Goal: Task Accomplishment & Management: Manage account settings

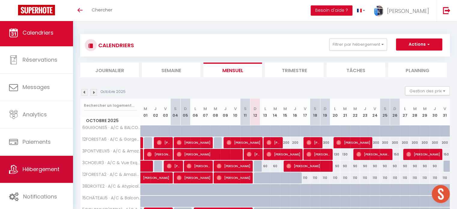
click at [46, 169] on span "Hébergement" at bounding box center [41, 169] width 37 height 8
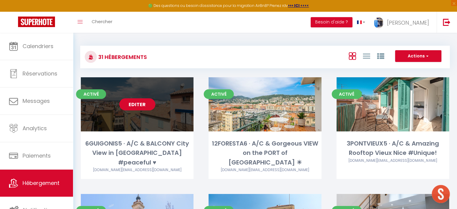
click at [138, 104] on link "Editer" at bounding box center [137, 104] width 36 height 12
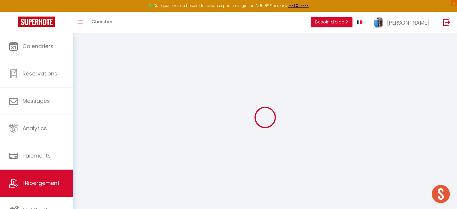
select select "+ 18 %"
select select "+ 20 %"
select select
checkbox input "false"
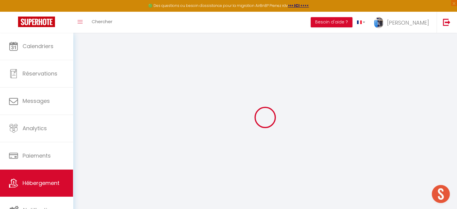
checkbox input "false"
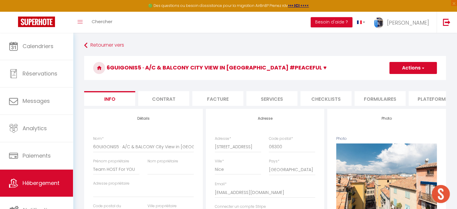
select select
checkbox input "false"
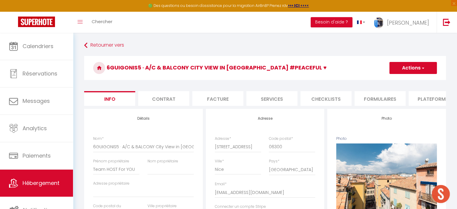
select select "EUR"
select select
select select "6417-26598204"
click at [430, 98] on li "Plateformes" at bounding box center [434, 98] width 51 height 15
select select
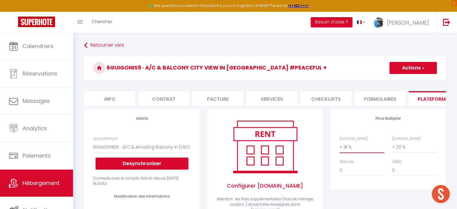
click at [355, 152] on select "0 + 1 % + 2 % + 3 % + 4 % + 5 % + 6 % + 7 % + 8 % + 9 %" at bounding box center [362, 146] width 45 height 11
select select "+ 23 %"
click at [340, 146] on select "0 + 1 % + 2 % + 3 % + 4 % + 5 % + 6 % + 7 % + 8 % + 9 %" at bounding box center [362, 146] width 45 height 11
select select
click at [401, 150] on select "0 + 1 % + 2 % + 3 % + 4 % + 5 % + 6 % + 7 % + 8 % + 9 %" at bounding box center [414, 146] width 45 height 11
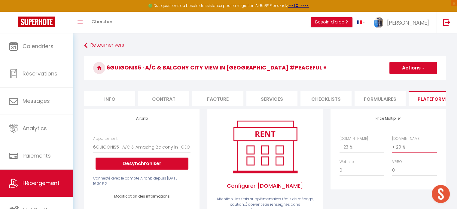
select select "+ 25 %"
click at [392, 146] on select "0 + 1 % + 2 % + 3 % + 4 % + 5 % + 6 % + 7 % + 8 % + 9 %" at bounding box center [414, 146] width 45 height 11
select select
click at [406, 69] on button "Actions" at bounding box center [412, 68] width 47 height 12
click at [405, 80] on link "Enregistrer" at bounding box center [412, 81] width 47 height 8
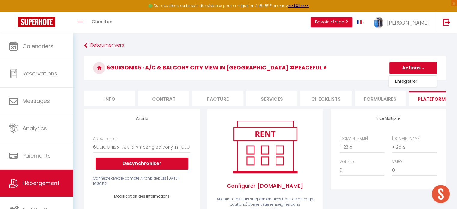
select select "EUR"
select select
click at [346, 152] on select "0 + 1 % + 2 % + 3 % + 4 % + 5 % + 6 % + 7 % + 8 % + 9 %" at bounding box center [362, 146] width 45 height 11
select select "+ 22 %"
click at [340, 146] on select "0 + 1 % + 2 % + 3 % + 4 % + 5 % + 6 % + 7 % + 8 % + 9 %" at bounding box center [362, 146] width 45 height 11
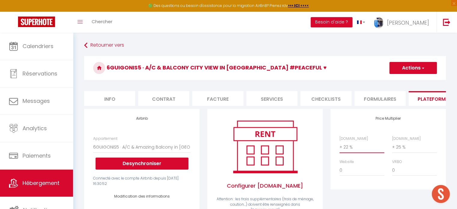
select select
click at [408, 66] on button "Actions" at bounding box center [412, 68] width 47 height 12
click at [410, 81] on link "Enregistrer" at bounding box center [412, 81] width 47 height 8
select select "EUR"
select select
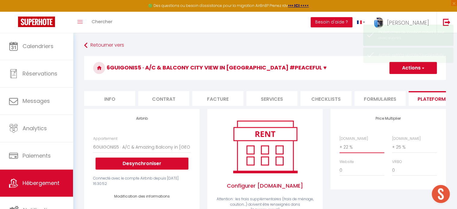
click at [351, 151] on select "0 + 1 % + 2 % + 3 % + 4 % + 5 % + 6 % + 7 % + 8 % + 9 %" at bounding box center [362, 146] width 45 height 11
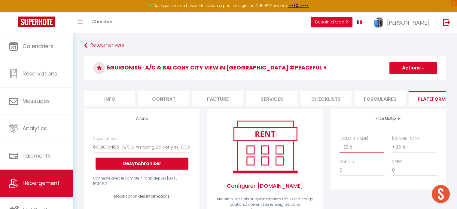
select select "+ 23 %"
click at [340, 146] on select "0 + 1 % + 2 % + 3 % + 4 % + 5 % + 6 % + 7 % + 8 % + 9 %" at bounding box center [362, 146] width 45 height 11
select select
click at [415, 69] on button "Actions" at bounding box center [412, 68] width 47 height 12
click at [409, 79] on link "Enregistrer" at bounding box center [412, 81] width 47 height 8
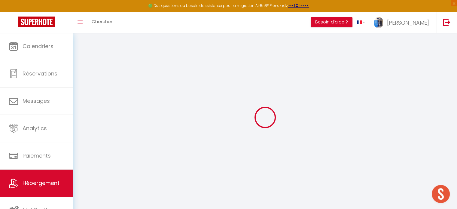
select select "EUR"
select select
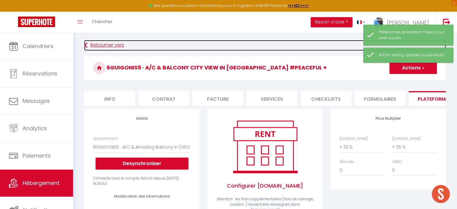
click at [99, 46] on link "Retourner vers" at bounding box center [265, 45] width 362 height 11
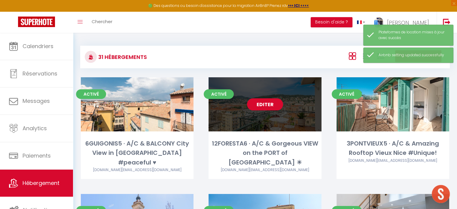
click at [261, 105] on link "Editer" at bounding box center [265, 104] width 36 height 12
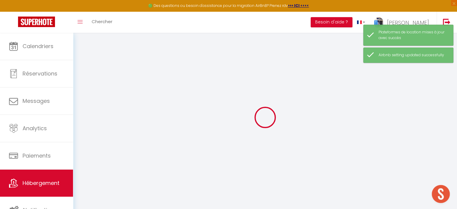
select select "+ 18 %"
select select "+ 20 %"
select select
checkbox input "false"
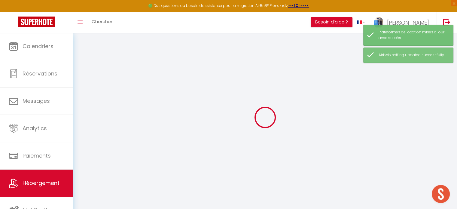
checkbox input "false"
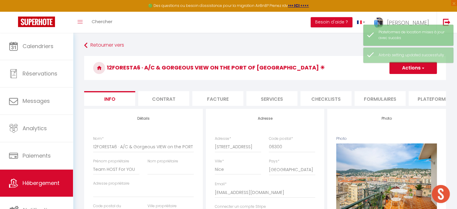
select select
checkbox input "false"
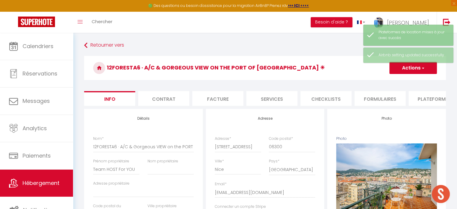
select select "6417-696929578155841531"
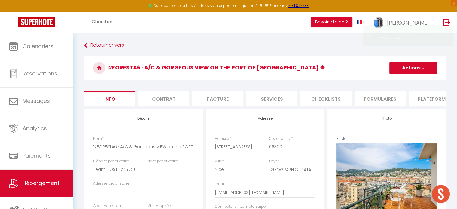
click at [423, 97] on li "Plateformes" at bounding box center [434, 98] width 51 height 15
select select
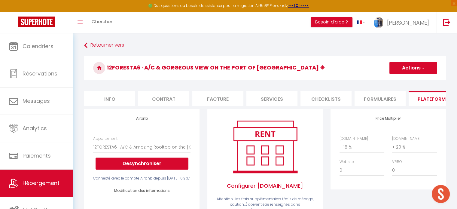
click at [348, 158] on div "[DOMAIN_NAME] 0 + 1 % + 2 % + 3 % + 4 % + 5 % + 6 % + 7 % + 8 %" at bounding box center [388, 159] width 105 height 46
click at [348, 153] on select "0 + 1 % + 2 % + 3 % + 4 % + 5 % + 6 % + 7 % + 8 % + 9 %" at bounding box center [362, 146] width 45 height 11
select select "+ 23 %"
click at [340, 146] on select "0 + 1 % + 2 % + 3 % + 4 % + 5 % + 6 % + 7 % + 8 % + 9 %" at bounding box center [362, 146] width 45 height 11
select select
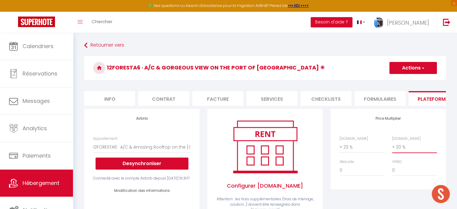
click at [407, 151] on select "0 + 1 % + 2 % + 3 % + 4 % + 5 % + 6 % + 7 % + 8 % + 9 %" at bounding box center [414, 146] width 45 height 11
select select "+ 25 %"
click at [392, 146] on select "0 + 1 % + 2 % + 3 % + 4 % + 5 % + 6 % + 7 % + 8 % + 9 %" at bounding box center [414, 146] width 45 height 11
select select
click at [413, 67] on button "Actions" at bounding box center [412, 68] width 47 height 12
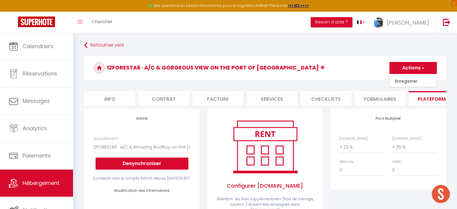
click at [411, 81] on link "Enregistrer" at bounding box center [412, 81] width 47 height 8
select select "EUR"
select select
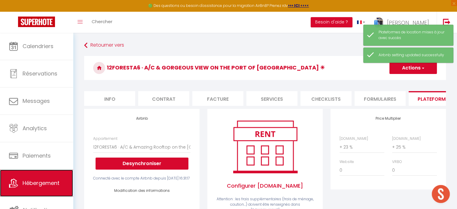
click at [45, 178] on link "Hébergement" at bounding box center [36, 182] width 73 height 27
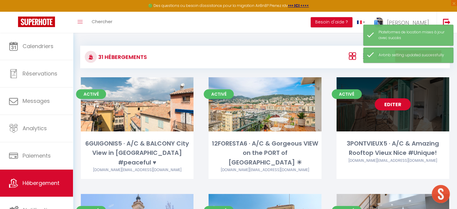
click at [415, 107] on div "Editer" at bounding box center [393, 104] width 113 height 54
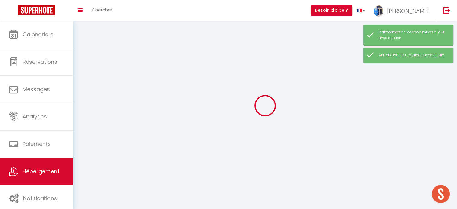
click at [399, 105] on div at bounding box center [265, 105] width 370 height 155
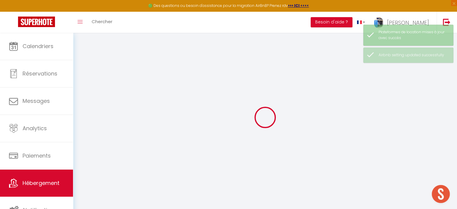
select select "+ 18 %"
select select "+ 20 %"
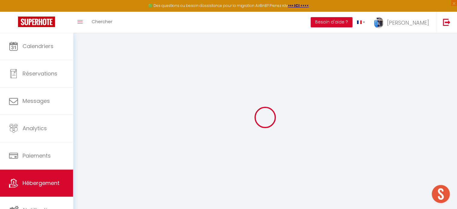
select select
checkbox input "false"
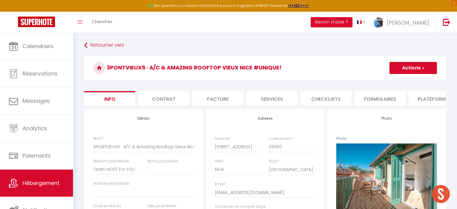
select select
checkbox input "false"
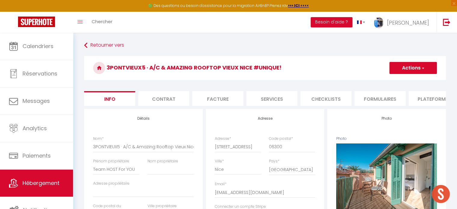
select select "6417-864202530649256772"
click at [426, 98] on li "Plateformes" at bounding box center [434, 98] width 51 height 15
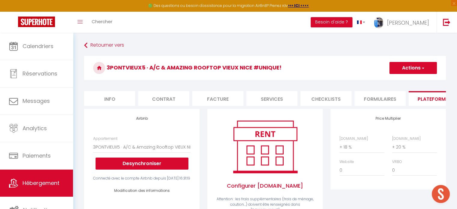
select select
click at [352, 151] on select "0 + 1 % + 2 % + 3 % + 4 % + 5 % + 6 % + 7 % + 8 % + 9 %" at bounding box center [362, 146] width 45 height 11
select select "+ 23 %"
click at [340, 146] on select "0 + 1 % + 2 % + 3 % + 4 % + 5 % + 6 % + 7 % + 8 % + 9 %" at bounding box center [362, 146] width 45 height 11
select select
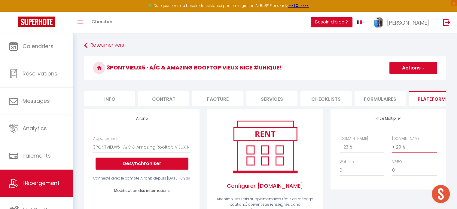
drag, startPoint x: 401, startPoint y: 151, endPoint x: 399, endPoint y: 148, distance: 3.8
click at [401, 151] on select "0 + 1 % + 2 % + 3 % + 4 % + 5 % + 6 % + 7 % + 8 % + 9 %" at bounding box center [414, 146] width 45 height 11
select select "+ 25 %"
click at [392, 146] on select "0 + 1 % + 2 % + 3 % + 4 % + 5 % + 6 % + 7 % + 8 % + 9 %" at bounding box center [414, 146] width 45 height 11
select select
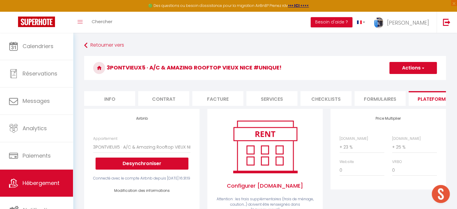
click at [415, 66] on button "Actions" at bounding box center [412, 68] width 47 height 12
click at [410, 81] on link "Enregistrer" at bounding box center [412, 81] width 47 height 8
select select "EUR"
select select
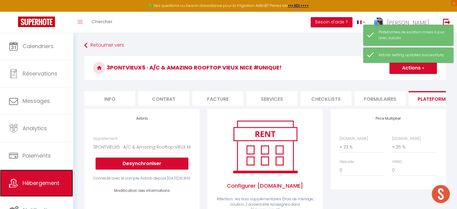
click at [41, 179] on span "Hébergement" at bounding box center [41, 183] width 37 height 8
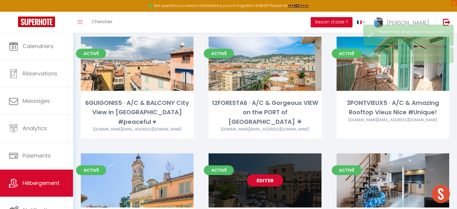
scroll to position [90, 0]
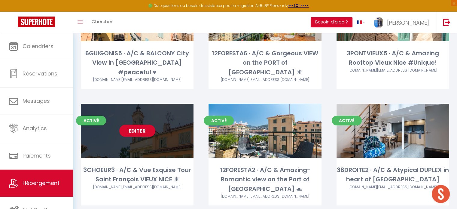
click at [137, 125] on link "Editer" at bounding box center [137, 131] width 36 height 12
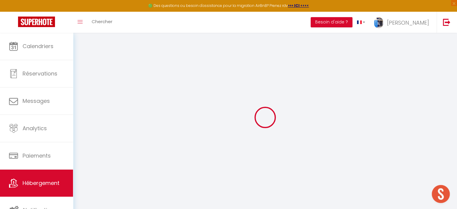
select select "+ 18 %"
select select "+ 20 %"
select select
checkbox input "false"
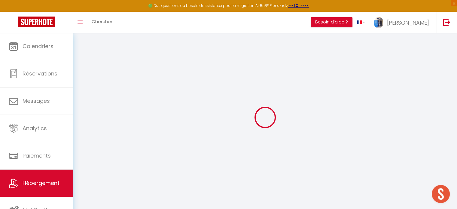
checkbox input "false"
select select "6417-42702574"
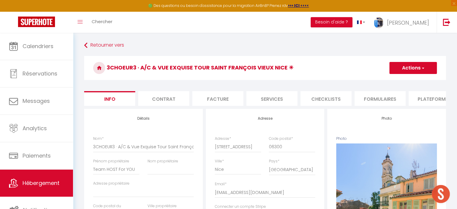
click at [421, 101] on li "Plateformes" at bounding box center [434, 98] width 51 height 15
select select
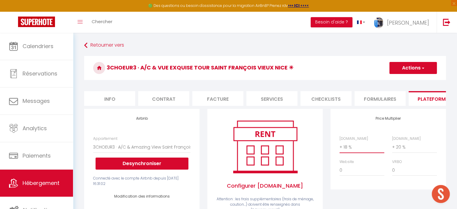
click at [358, 150] on select "0 + 1 % + 2 % + 3 % + 4 % + 5 % + 6 % + 7 % + 8 % + 9 %" at bounding box center [362, 146] width 45 height 11
select select "+ 23 %"
click at [340, 146] on select "0 + 1 % + 2 % + 3 % + 4 % + 5 % + 6 % + 7 % + 8 % + 9 %" at bounding box center [362, 146] width 45 height 11
select select
click at [404, 150] on select "0 + 1 % + 2 % + 3 % + 4 % + 5 % + 6 % + 7 % + 8 % + 9 %" at bounding box center [414, 146] width 45 height 11
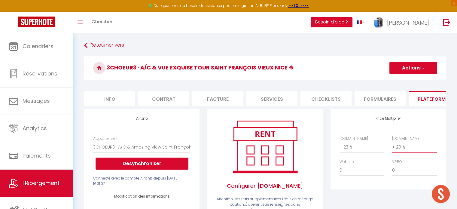
select select "+ 25 %"
click at [392, 146] on select "0 + 1 % + 2 % + 3 % + 4 % + 5 % + 6 % + 7 % + 8 % + 9 %" at bounding box center [414, 146] width 45 height 11
select select
click at [407, 67] on button "Actions" at bounding box center [412, 68] width 47 height 12
click at [410, 80] on link "Enregistrer" at bounding box center [412, 81] width 47 height 8
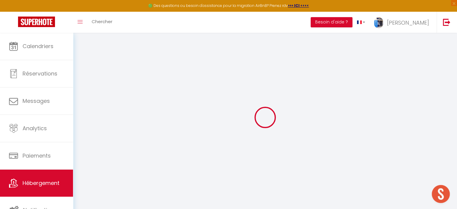
select select "EUR"
select select
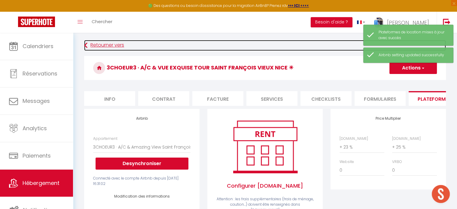
click at [114, 45] on link "Retourner vers" at bounding box center [265, 45] width 362 height 11
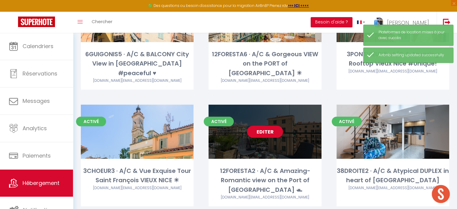
scroll to position [90, 0]
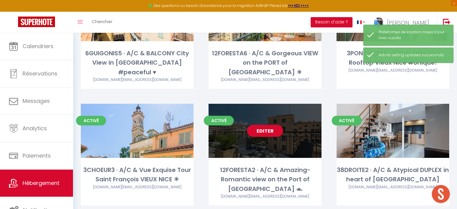
click at [266, 125] on link "Editer" at bounding box center [265, 131] width 36 height 12
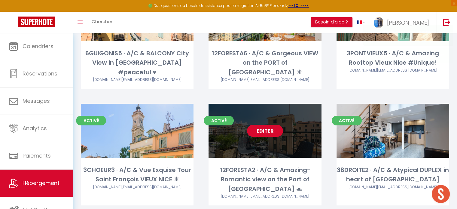
click at [272, 125] on link "Editer" at bounding box center [265, 131] width 36 height 12
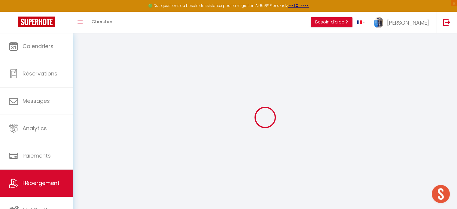
select select
checkbox input "false"
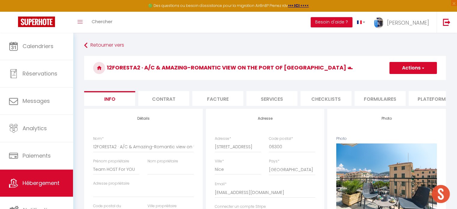
select select
checkbox input "false"
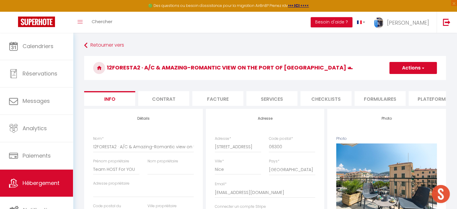
click at [410, 63] on button "Actions" at bounding box center [412, 68] width 47 height 12
click at [410, 64] on button "Actions" at bounding box center [412, 68] width 47 height 12
click at [430, 97] on li "Plateformes" at bounding box center [434, 98] width 51 height 15
select select
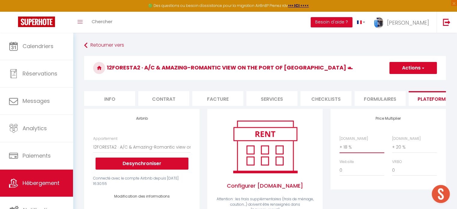
click at [352, 149] on select "0 + 1 % + 2 % + 3 % + 4 % + 5 % + 6 % + 7 % + 8 % + 9 %" at bounding box center [362, 146] width 45 height 11
select select "+ 23 %"
click at [340, 146] on select "0 + 1 % + 2 % + 3 % + 4 % + 5 % + 6 % + 7 % + 8 % + 9 %" at bounding box center [362, 146] width 45 height 11
select select
click at [413, 148] on select "0 + 1 % + 2 % + 3 % + 4 % + 5 % + 6 % + 7 % + 8 % + 9 %" at bounding box center [414, 146] width 45 height 11
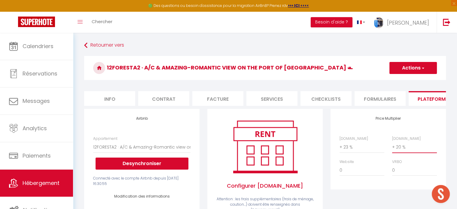
select select "+ 25 %"
click at [392, 146] on select "0 + 1 % + 2 % + 3 % + 4 % + 5 % + 6 % + 7 % + 8 % + 9 %" at bounding box center [414, 146] width 45 height 11
select select
click at [408, 69] on button "Actions" at bounding box center [412, 68] width 47 height 12
click at [410, 81] on link "Enregistrer" at bounding box center [412, 81] width 47 height 8
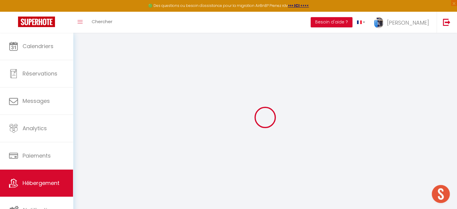
select select "EUR"
select select
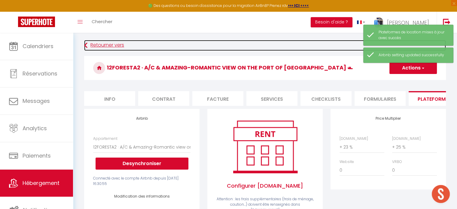
click at [113, 45] on link "Retourner vers" at bounding box center [265, 45] width 362 height 11
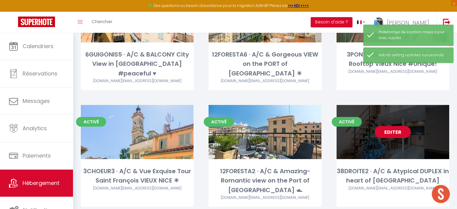
scroll to position [90, 0]
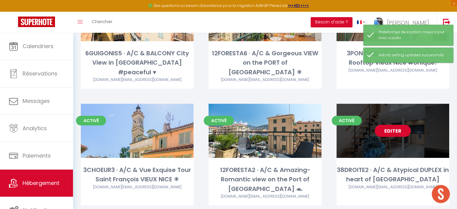
click at [390, 125] on link "Editer" at bounding box center [393, 131] width 36 height 12
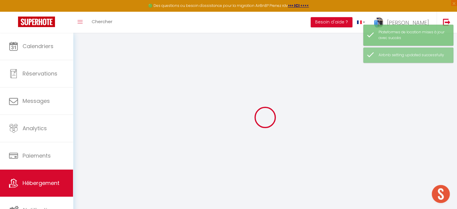
select select
checkbox input "false"
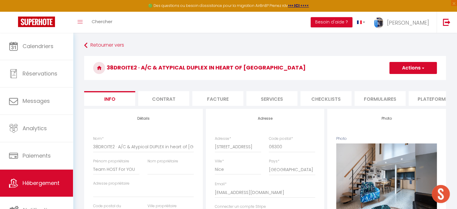
click at [427, 100] on li "Plateformes" at bounding box center [434, 98] width 51 height 15
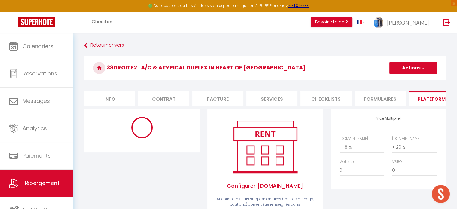
select select "EUR"
select select
select select "6417-26594506"
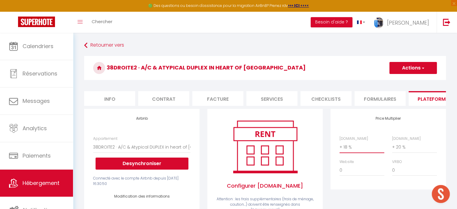
click at [351, 153] on select "0 + 1 % + 2 % + 3 % + 4 % + 5 % + 6 % + 7 % + 8 % + 9 %" at bounding box center [362, 146] width 45 height 11
select select "+ 23 %"
click at [340, 146] on select "0 + 1 % + 2 % + 3 % + 4 % + 5 % + 6 % + 7 % + 8 % + 9 %" at bounding box center [362, 146] width 45 height 11
select select
click at [409, 149] on select "0 + 1 % + 2 % + 3 % + 4 % + 5 % + 6 % + 7 % + 8 % + 9 %" at bounding box center [414, 146] width 45 height 11
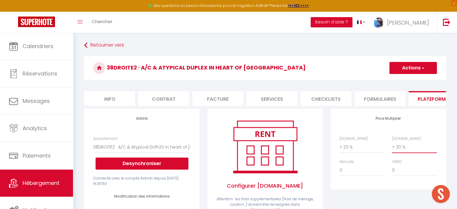
select select "+ 25 %"
click at [392, 146] on select "0 + 1 % + 2 % + 3 % + 4 % + 5 % + 6 % + 7 % + 8 % + 9 %" at bounding box center [414, 146] width 45 height 11
select select
click at [413, 63] on button "Actions" at bounding box center [412, 68] width 47 height 12
click at [406, 80] on link "Enregistrer" at bounding box center [412, 81] width 47 height 8
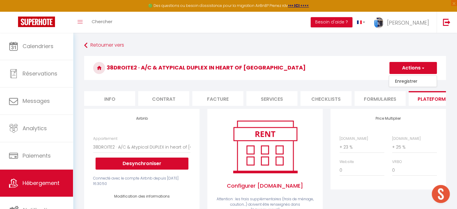
select select "EUR"
select select
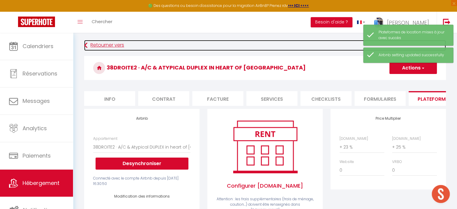
click at [103, 44] on link "Retourner vers" at bounding box center [265, 45] width 362 height 11
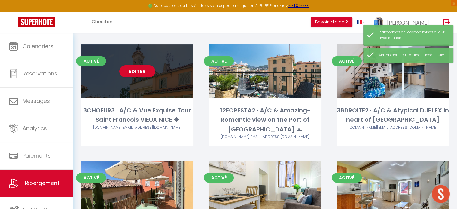
scroll to position [150, 0]
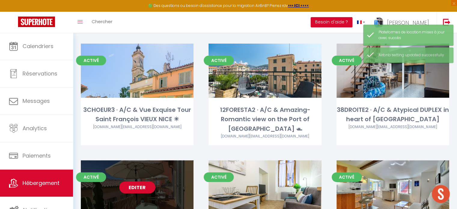
click at [136, 181] on link "Editer" at bounding box center [137, 187] width 36 height 12
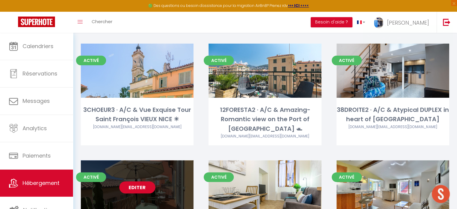
click at [138, 181] on link "Editer" at bounding box center [137, 187] width 36 height 12
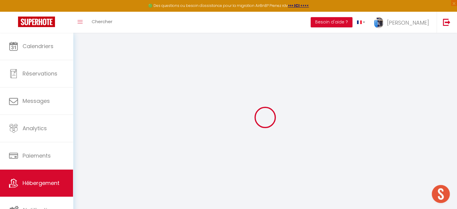
select select
checkbox input "false"
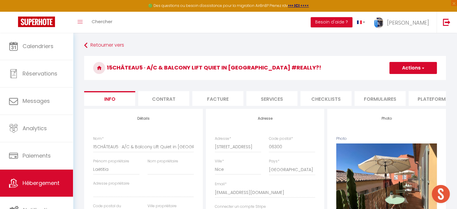
select select
checkbox input "false"
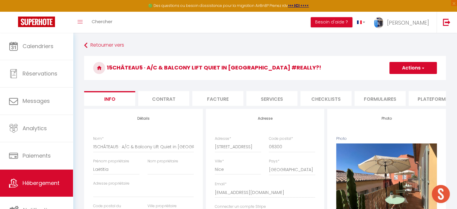
click at [424, 102] on li "Plateformes" at bounding box center [434, 98] width 51 height 15
select select
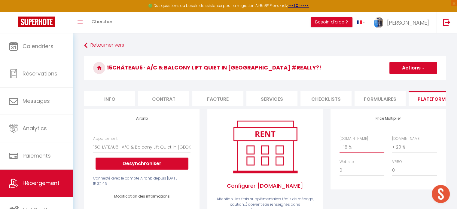
drag, startPoint x: 344, startPoint y: 154, endPoint x: 345, endPoint y: 150, distance: 4.2
click at [344, 153] on select "0 + 1 % + 2 % + 3 % + 4 % + 5 % + 6 % + 7 % + 8 % + 9 %" at bounding box center [362, 146] width 45 height 11
select select "+ 23 %"
click at [340, 146] on select "0 + 1 % + 2 % + 3 % + 4 % + 5 % + 6 % + 7 % + 8 % + 9 %" at bounding box center [362, 146] width 45 height 11
select select
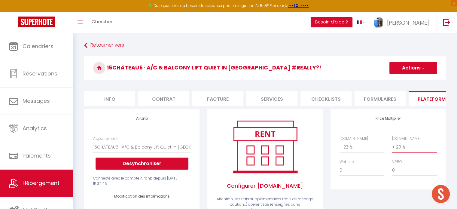
drag, startPoint x: 417, startPoint y: 152, endPoint x: 415, endPoint y: 147, distance: 4.9
click at [417, 152] on select "0 + 1 % + 2 % + 3 % + 4 % + 5 % + 6 % + 7 % + 8 % + 9 %" at bounding box center [414, 146] width 45 height 11
select select "+ 25 %"
click at [392, 146] on select "0 + 1 % + 2 % + 3 % + 4 % + 5 % + 6 % + 7 % + 8 % + 9 %" at bounding box center [414, 146] width 45 height 11
select select
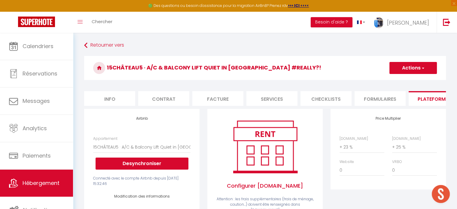
click at [416, 72] on button "Actions" at bounding box center [412, 68] width 47 height 12
click at [411, 82] on link "Enregistrer" at bounding box center [412, 81] width 47 height 8
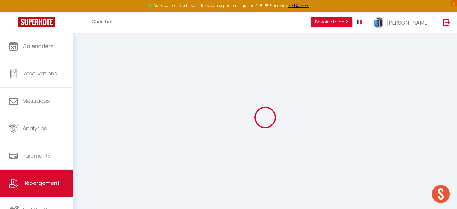
select select "EUR"
select select
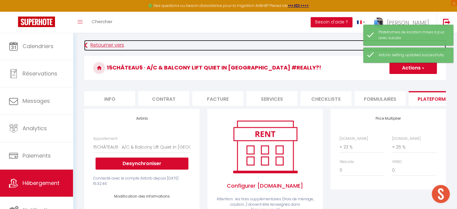
click at [108, 43] on link "Retourner vers" at bounding box center [265, 45] width 362 height 11
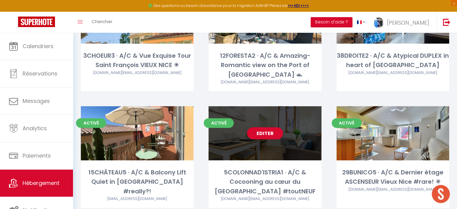
scroll to position [210, 0]
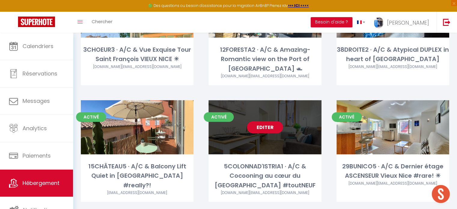
click at [264, 121] on link "Editer" at bounding box center [265, 127] width 36 height 12
select select "3"
select select "2"
select select "1"
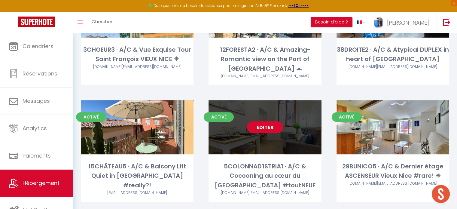
select select "28"
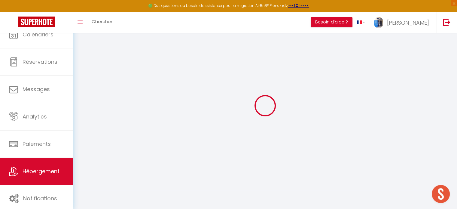
select select
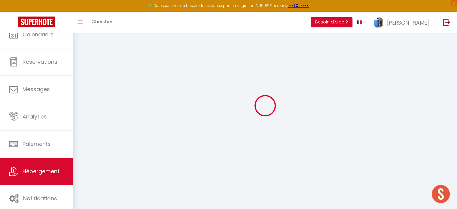
select select
checkbox input "false"
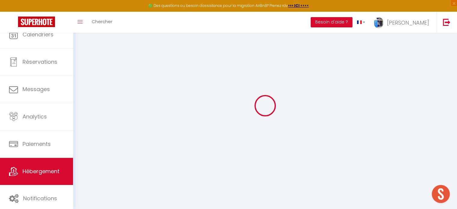
select select
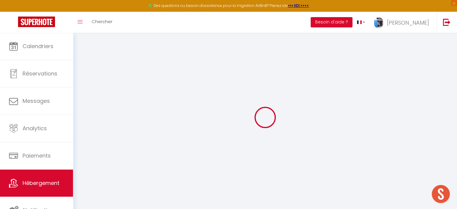
select select
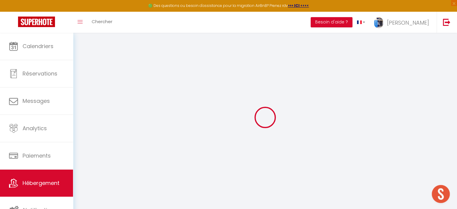
select select
checkbox input "false"
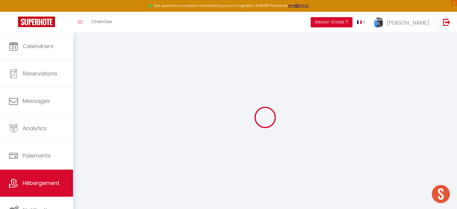
select select
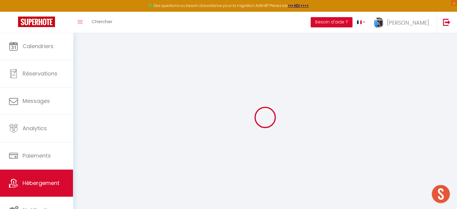
select select
checkbox input "false"
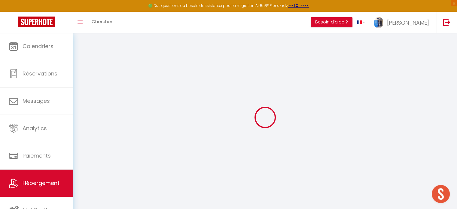
checkbox input "false"
select select
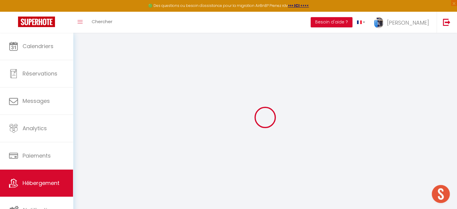
select select
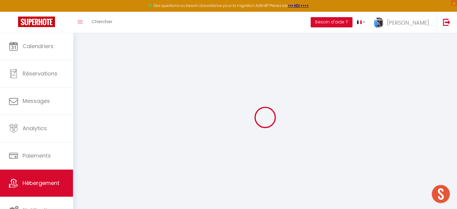
checkbox input "false"
select select
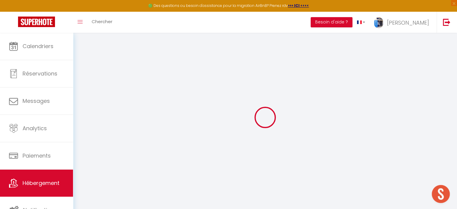
select select
select select "+ 18 %"
select select "+ 20 %"
select select
checkbox input "false"
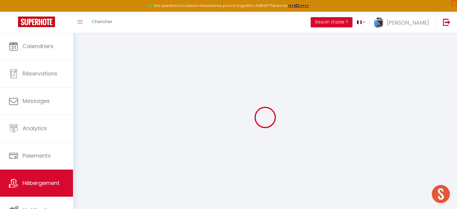
checkbox input "false"
select select
checkbox input "false"
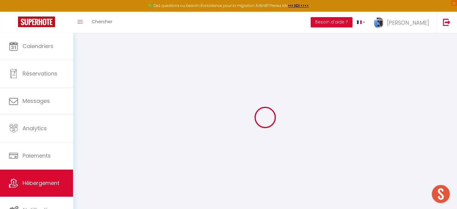
checkbox input "false"
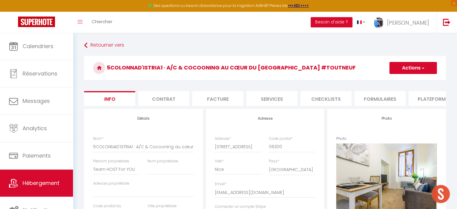
drag, startPoint x: 420, startPoint y: 94, endPoint x: 413, endPoint y: 93, distance: 6.7
click at [420, 94] on li "Plateformes" at bounding box center [434, 98] width 51 height 15
select select
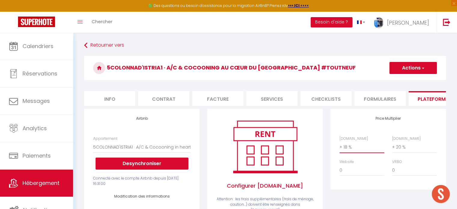
click at [356, 152] on select "0 + 1 % + 2 % + 3 % + 4 % + 5 % + 6 % + 7 % + 8 % + 9 %" at bounding box center [362, 146] width 45 height 11
select select "+ 23 %"
click at [340, 146] on select "0 + 1 % + 2 % + 3 % + 4 % + 5 % + 6 % + 7 % + 8 % + 9 %" at bounding box center [362, 146] width 45 height 11
click at [401, 152] on select "0 + 1 % + 2 % + 3 % + 4 % + 5 % + 6 % + 7 % + 8 % + 9 %" at bounding box center [414, 146] width 45 height 11
click at [392, 146] on select "0 + 1 % + 2 % + 3 % + 4 % + 5 % + 6 % + 7 % + 8 % + 9 %" at bounding box center [414, 146] width 45 height 11
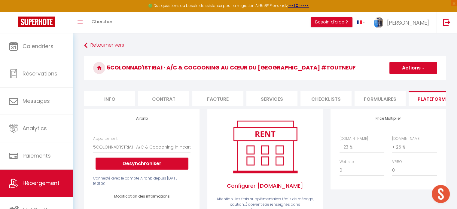
click at [406, 67] on button "Actions" at bounding box center [412, 68] width 47 height 12
click at [412, 79] on link "Enregistrer" at bounding box center [412, 81] width 47 height 8
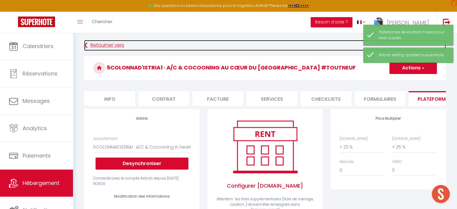
click at [95, 45] on link "Retourner vers" at bounding box center [265, 45] width 362 height 11
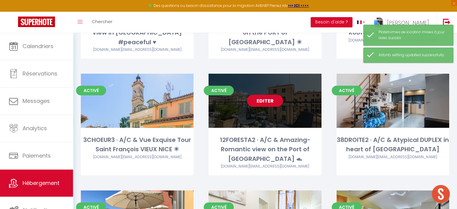
scroll to position [210, 0]
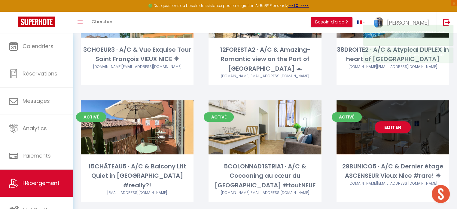
click at [390, 121] on link "Editer" at bounding box center [393, 127] width 36 height 12
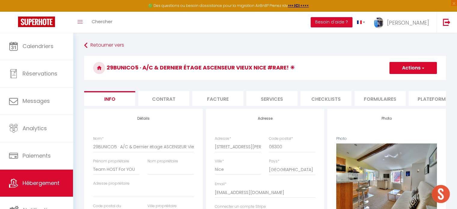
click at [433, 97] on li "Plateformes" at bounding box center [434, 98] width 51 height 15
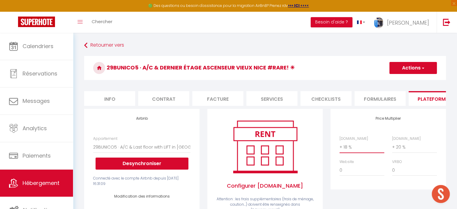
click at [362, 151] on select "0 + 1 % + 2 % + 3 % + 4 % + 5 % + 6 % + 7 % + 8 % + 9 %" at bounding box center [362, 146] width 45 height 11
click at [340, 146] on select "0 + 1 % + 2 % + 3 % + 4 % + 5 % + 6 % + 7 % + 8 % + 9 %" at bounding box center [362, 146] width 45 height 11
click at [409, 151] on select "0 + 1 % + 2 % + 3 % + 4 % + 5 % + 6 % + 7 % + 8 % + 9 %" at bounding box center [414, 146] width 45 height 11
click at [392, 146] on select "0 + 1 % + 2 % + 3 % + 4 % + 5 % + 6 % + 7 % + 8 % + 9 %" at bounding box center [414, 146] width 45 height 11
click at [413, 68] on button "Actions" at bounding box center [412, 68] width 47 height 12
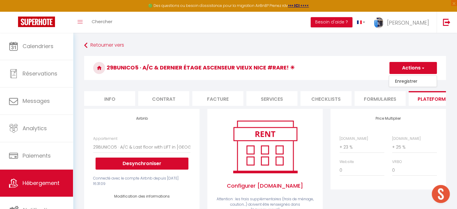
click at [413, 81] on link "Enregistrer" at bounding box center [412, 81] width 47 height 8
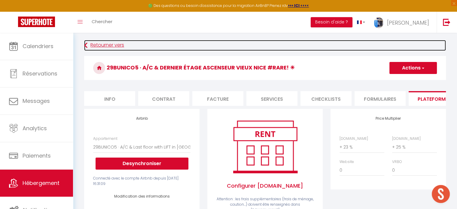
click at [105, 44] on link "Retourner vers" at bounding box center [265, 45] width 362 height 11
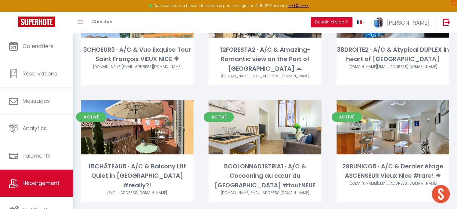
scroll to position [331, 0]
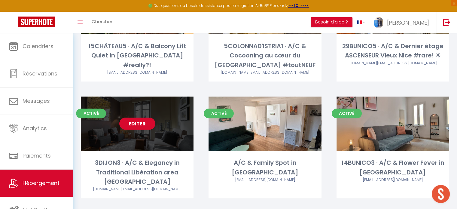
click at [135, 117] on link "Editer" at bounding box center [137, 123] width 36 height 12
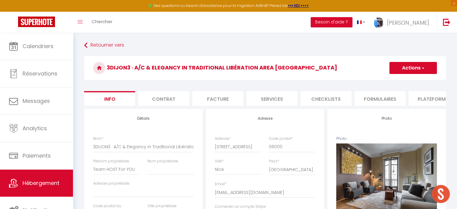
click at [425, 98] on li "Plateformes" at bounding box center [434, 98] width 51 height 15
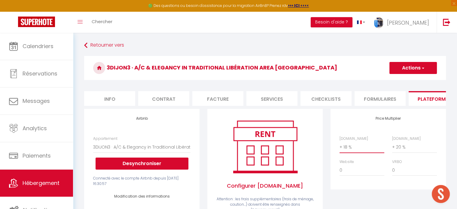
click at [362, 151] on select "0 + 1 % + 2 % + 3 % + 4 % + 5 % + 6 % + 7 % + 8 % + 9 %" at bounding box center [362, 146] width 45 height 11
click at [340, 146] on select "0 + 1 % + 2 % + 3 % + 4 % + 5 % + 6 % + 7 % + 8 % + 9 %" at bounding box center [362, 146] width 45 height 11
click at [414, 146] on select "0 + 1 % + 2 % + 3 % + 4 % + 5 % + 6 % + 7 % + 8 % + 9 %" at bounding box center [414, 146] width 45 height 11
click at [392, 146] on select "0 + 1 % + 2 % + 3 % + 4 % + 5 % + 6 % + 7 % + 8 % + 9 %" at bounding box center [414, 146] width 45 height 11
click at [405, 67] on button "Actions" at bounding box center [412, 68] width 47 height 12
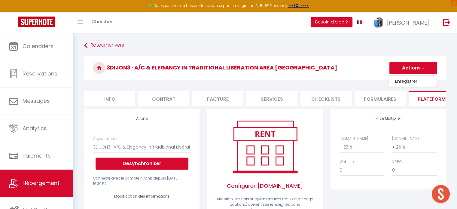
click at [405, 82] on link "Enregistrer" at bounding box center [412, 81] width 47 height 8
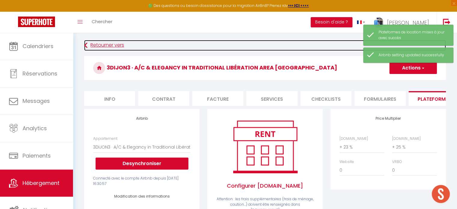
click at [100, 44] on link "Retourner vers" at bounding box center [265, 45] width 362 height 11
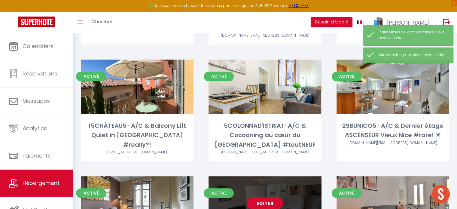
scroll to position [331, 0]
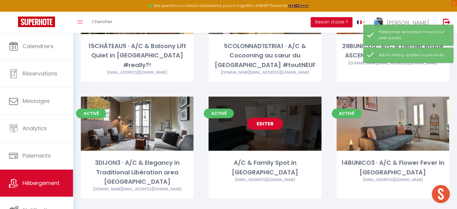
click at [268, 117] on link "Editer" at bounding box center [265, 123] width 36 height 12
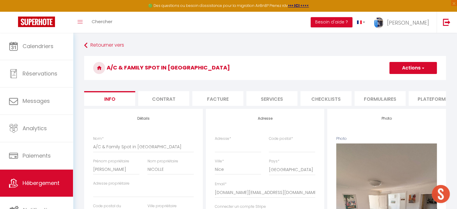
click at [422, 96] on li "Plateformes" at bounding box center [434, 98] width 51 height 15
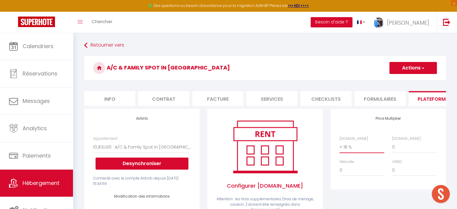
click at [350, 150] on select "0 + 1 % + 2 % + 3 % + 4 % + 5 % + 6 % + 7 % + 8 % + 9 %" at bounding box center [362, 146] width 45 height 11
click at [340, 146] on select "0 + 1 % + 2 % + 3 % + 4 % + 5 % + 6 % + 7 % + 8 % + 9 %" at bounding box center [362, 146] width 45 height 11
drag, startPoint x: 400, startPoint y: 154, endPoint x: 400, endPoint y: 146, distance: 7.2
click at [400, 153] on select "0 + 1 % + 2 % + 3 % + 4 % + 5 % + 6 % + 7 % + 8 % + 9 %" at bounding box center [414, 146] width 45 height 11
click at [392, 146] on select "0 + 1 % + 2 % + 3 % + 4 % + 5 % + 6 % + 7 % + 8 % + 9 %" at bounding box center [414, 146] width 45 height 11
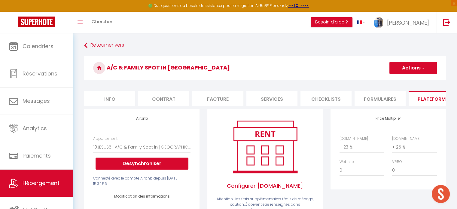
click at [405, 69] on button "Actions" at bounding box center [412, 68] width 47 height 12
click at [408, 81] on link "Enregistrer" at bounding box center [412, 81] width 47 height 8
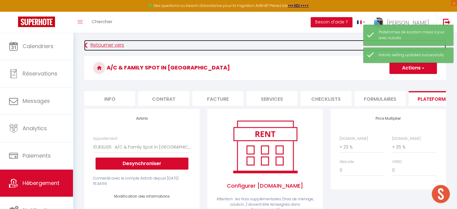
click at [112, 44] on link "Retourner vers" at bounding box center [265, 45] width 362 height 11
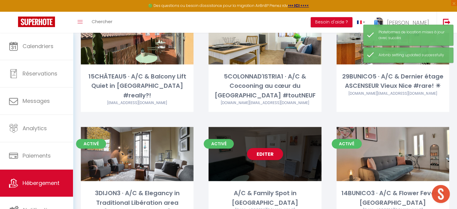
scroll to position [301, 0]
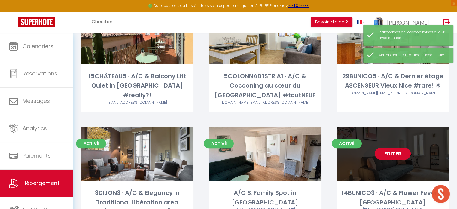
click at [395, 148] on link "Editer" at bounding box center [393, 154] width 36 height 12
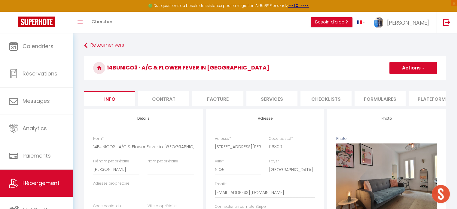
click at [421, 102] on li "Plateformes" at bounding box center [434, 98] width 51 height 15
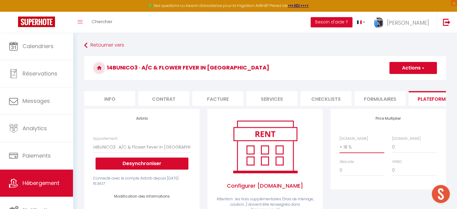
click at [363, 149] on select "0 + 1 % + 2 % + 3 % + 4 % + 5 % + 6 % + 7 % + 8 % + 9 %" at bounding box center [362, 146] width 45 height 11
click at [340, 146] on select "0 + 1 % + 2 % + 3 % + 4 % + 5 % + 6 % + 7 % + 8 % + 9 %" at bounding box center [362, 146] width 45 height 11
click at [358, 153] on select "0 + 1 % + 2 % + 3 % + 4 % + 5 % + 6 % + 7 % + 8 % + 9 %" at bounding box center [362, 146] width 45 height 11
click at [340, 146] on select "0 + 1 % + 2 % + 3 % + 4 % + 5 % + 6 % + 7 % + 8 % + 9 %" at bounding box center [362, 146] width 45 height 11
click at [400, 153] on select "0 + 1 % + 2 % + 3 % + 4 % + 5 % + 6 % + 7 % + 8 % + 9 %" at bounding box center [414, 146] width 45 height 11
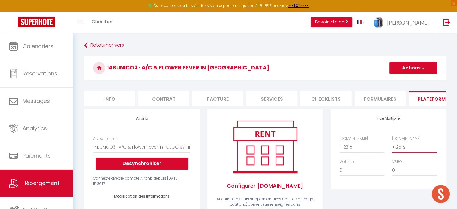
click at [392, 146] on select "0 + 1 % + 2 % + 3 % + 4 % + 5 % + 6 % + 7 % + 8 % + 9 %" at bounding box center [414, 146] width 45 height 11
click at [404, 69] on button "Actions" at bounding box center [412, 68] width 47 height 12
click at [406, 81] on link "Enregistrer" at bounding box center [412, 81] width 47 height 8
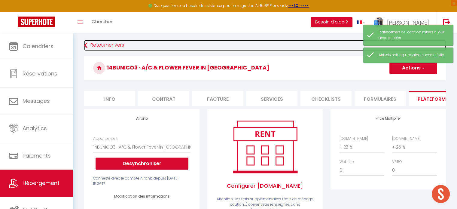
click at [108, 45] on link "Retourner vers" at bounding box center [265, 45] width 362 height 11
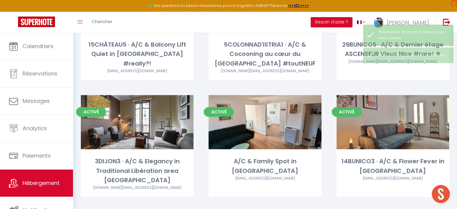
scroll to position [451, 0]
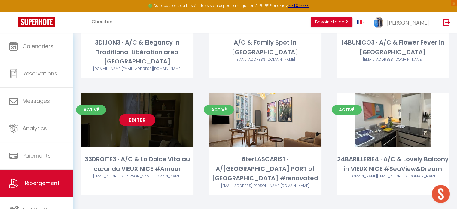
click at [138, 114] on link "Editer" at bounding box center [137, 120] width 36 height 12
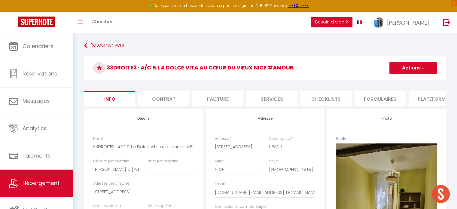
click at [425, 100] on li "Plateformes" at bounding box center [434, 98] width 51 height 15
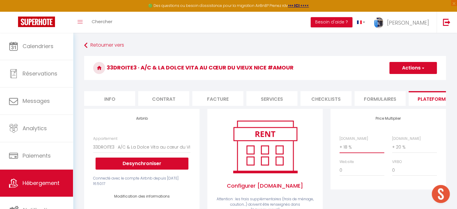
click at [357, 152] on select "0 + 1 % + 2 % + 3 % + 4 % + 5 % + 6 % + 7 % + 8 % + 9 %" at bounding box center [362, 146] width 45 height 11
click at [340, 146] on select "0 + 1 % + 2 % + 3 % + 4 % + 5 % + 6 % + 7 % + 8 % + 9 %" at bounding box center [362, 146] width 45 height 11
drag, startPoint x: 404, startPoint y: 152, endPoint x: 403, endPoint y: 147, distance: 5.1
click at [404, 152] on select "0 + 1 % + 2 % + 3 % + 4 % + 5 % + 6 % + 7 % + 8 % + 9 %" at bounding box center [414, 146] width 45 height 11
click at [392, 146] on select "0 + 1 % + 2 % + 3 % + 4 % + 5 % + 6 % + 7 % + 8 % + 9 %" at bounding box center [414, 146] width 45 height 11
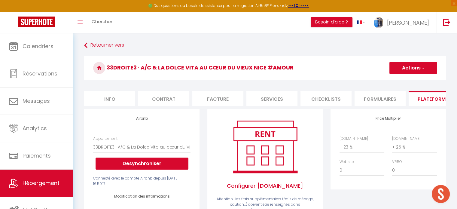
click at [412, 66] on button "Actions" at bounding box center [412, 68] width 47 height 12
click at [409, 80] on link "Enregistrer" at bounding box center [412, 81] width 47 height 8
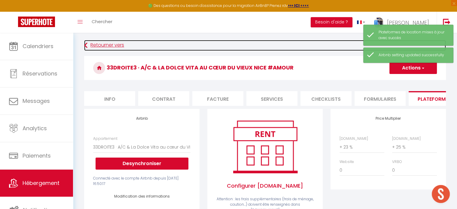
click at [101, 43] on link "Retourner vers" at bounding box center [265, 45] width 362 height 11
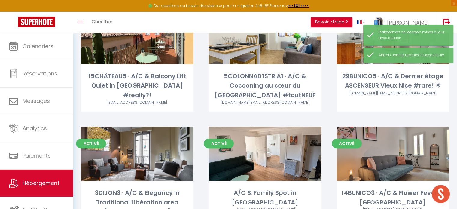
scroll to position [391, 0]
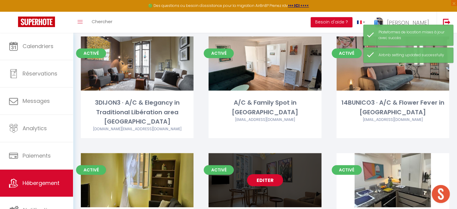
click at [269, 174] on link "Editer" at bounding box center [265, 180] width 36 height 12
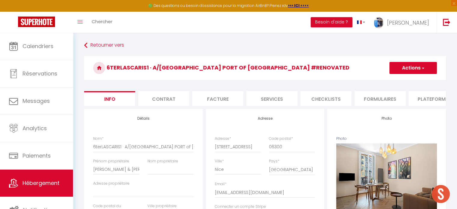
click at [419, 100] on li "Plateformes" at bounding box center [434, 98] width 51 height 15
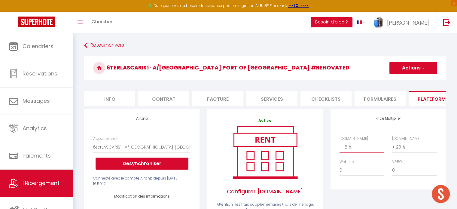
click at [351, 148] on select "0 + 1 % + 2 % + 3 % + 4 % + 5 % + 6 % + 7 % + 8 % + 9 %" at bounding box center [362, 146] width 45 height 11
click at [340, 146] on select "0 + 1 % + 2 % + 3 % + 4 % + 5 % + 6 % + 7 % + 8 % + 9 %" at bounding box center [362, 146] width 45 height 11
click at [404, 149] on select "0 + 1 % + 2 % + 3 % + 4 % + 5 % + 6 % + 7 % + 8 % + 9 %" at bounding box center [414, 146] width 45 height 11
click at [392, 146] on select "0 + 1 % + 2 % + 3 % + 4 % + 5 % + 6 % + 7 % + 8 % + 9 %" at bounding box center [414, 146] width 45 height 11
click at [403, 74] on h3 "6terLASCARIS1 · A/[GEOGRAPHIC_DATA] PORT of [GEOGRAPHIC_DATA] #renovated" at bounding box center [265, 68] width 362 height 24
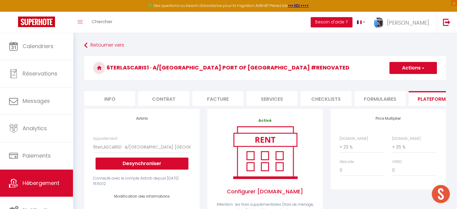
click at [407, 71] on button "Actions" at bounding box center [412, 68] width 47 height 12
click at [410, 83] on link "Enregistrer" at bounding box center [412, 81] width 47 height 8
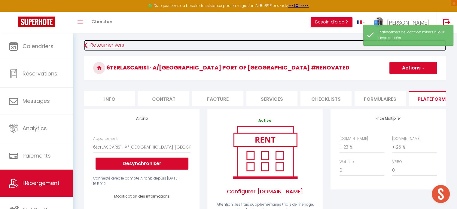
click at [107, 46] on link "Retourner vers" at bounding box center [265, 45] width 362 height 11
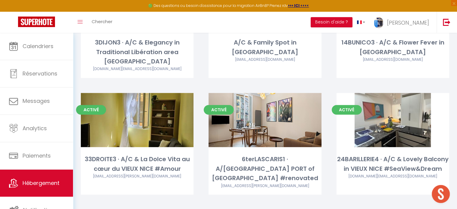
scroll to position [511, 0]
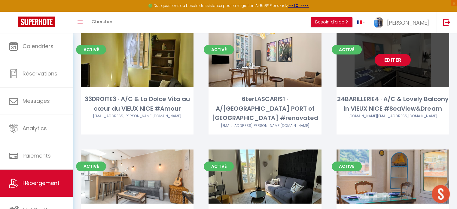
click at [383, 54] on link "Editer" at bounding box center [393, 60] width 36 height 12
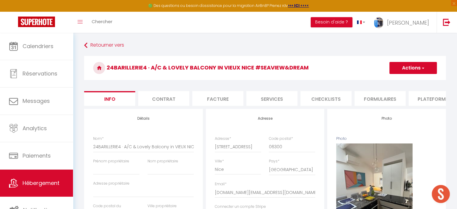
click at [421, 99] on li "Plateformes" at bounding box center [434, 98] width 51 height 15
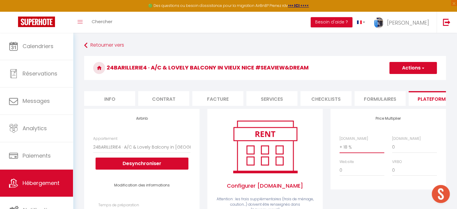
click at [356, 148] on select "0 + 1 % + 2 % + 3 % + 4 % + 5 % + 6 % + 7 % + 8 % + 9 %" at bounding box center [362, 146] width 45 height 11
click at [340, 146] on select "0 + 1 % + 2 % + 3 % + 4 % + 5 % + 6 % + 7 % + 8 % + 9 %" at bounding box center [362, 146] width 45 height 11
drag, startPoint x: 407, startPoint y: 153, endPoint x: 406, endPoint y: 150, distance: 3.2
click at [407, 153] on select "0 + 1 % + 2 % + 3 % + 4 % + 5 % + 6 % + 7 % + 8 % + 9 %" at bounding box center [414, 146] width 45 height 11
click at [392, 146] on select "0 + 1 % + 2 % + 3 % + 4 % + 5 % + 6 % + 7 % + 8 % + 9 %" at bounding box center [414, 146] width 45 height 11
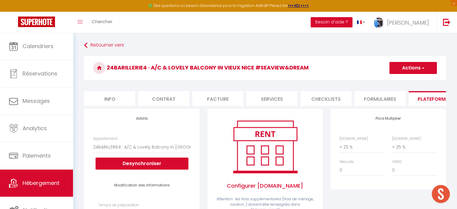
click at [404, 66] on button "Actions" at bounding box center [412, 68] width 47 height 12
click at [404, 82] on link "Enregistrer" at bounding box center [412, 81] width 47 height 8
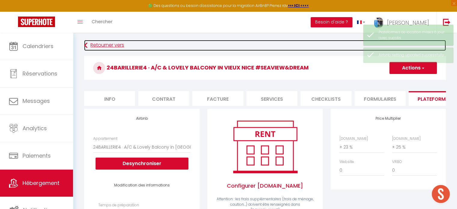
click at [101, 45] on link "Retourner vers" at bounding box center [265, 45] width 362 height 11
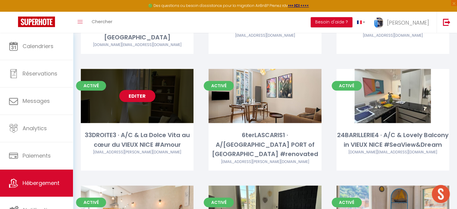
scroll to position [541, 0]
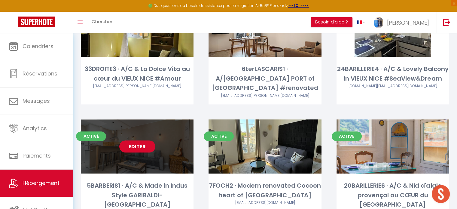
click at [130, 140] on link "Editer" at bounding box center [137, 146] width 36 height 12
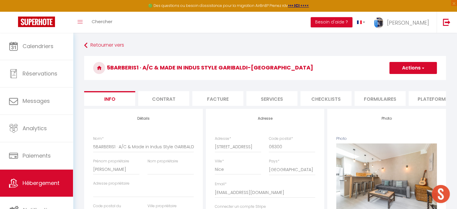
drag, startPoint x: 430, startPoint y: 98, endPoint x: 407, endPoint y: 108, distance: 24.5
click at [430, 99] on li "Plateformes" at bounding box center [434, 98] width 51 height 15
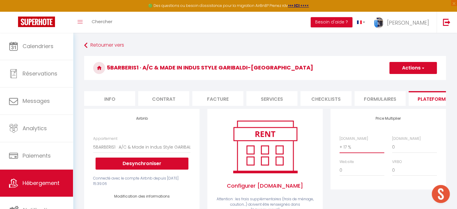
click at [351, 149] on select "0 + 1 % + 2 % + 3 % + 4 % + 5 % + 6 % + 7 % + 8 % + 9 %" at bounding box center [362, 146] width 45 height 11
click at [340, 146] on select "0 + 1 % + 2 % + 3 % + 4 % + 5 % + 6 % + 7 % + 8 % + 9 %" at bounding box center [362, 146] width 45 height 11
click at [351, 153] on select "0 + 1 % + 2 % + 3 % + 4 % + 5 % + 6 % + 7 % + 8 % + 9 %" at bounding box center [362, 146] width 45 height 11
click at [340, 146] on select "0 + 1 % + 2 % + 3 % + 4 % + 5 % + 6 % + 7 % + 8 % + 9 %" at bounding box center [362, 146] width 45 height 11
click at [395, 149] on select "0 + 1 % + 2 % + 3 % + 4 % + 5 % + 6 % + 7 % + 8 % + 9 %" at bounding box center [414, 146] width 45 height 11
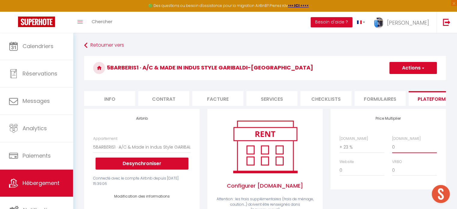
click at [392, 146] on select "0 + 1 % + 2 % + 3 % + 4 % + 5 % + 6 % + 7 % + 8 % + 9 %" at bounding box center [414, 146] width 45 height 11
click at [416, 71] on button "Actions" at bounding box center [412, 68] width 47 height 12
click at [412, 81] on link "Enregistrer" at bounding box center [412, 81] width 47 height 8
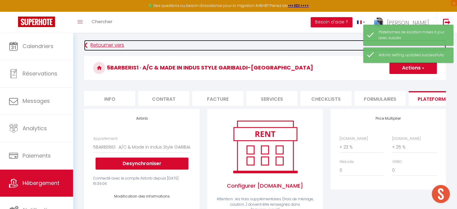
click at [94, 45] on link "Retourner vers" at bounding box center [265, 45] width 362 height 11
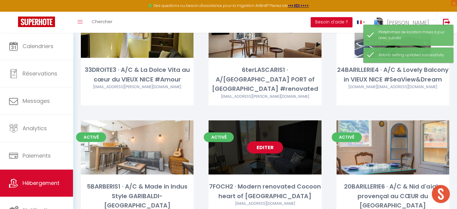
scroll to position [541, 0]
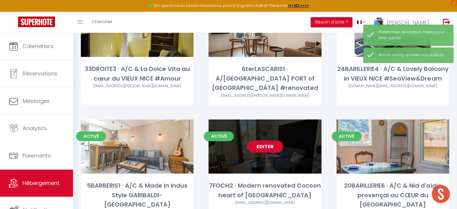
click at [261, 140] on link "Editer" at bounding box center [265, 146] width 36 height 12
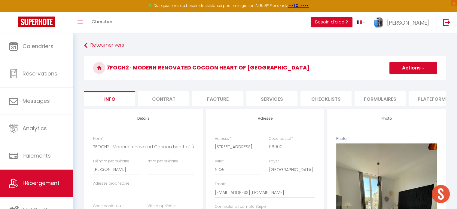
click at [417, 96] on li "Plateformes" at bounding box center [434, 98] width 51 height 15
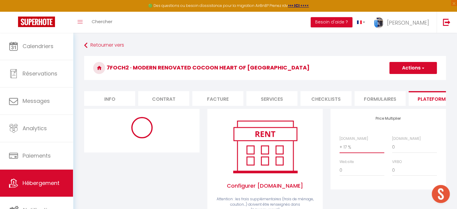
click at [358, 146] on select "0 + 1 % + 2 % + 3 % + 4 % + 5 % + 6 % + 7 % + 8 % + 9 %" at bounding box center [362, 146] width 45 height 11
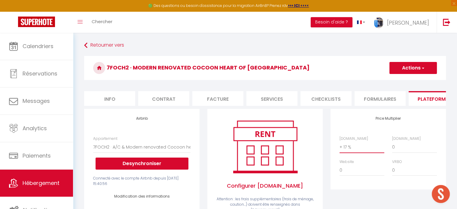
click at [340, 146] on select "0 + 1 % + 2 % + 3 % + 4 % + 5 % + 6 % + 7 % + 8 % + 9 %" at bounding box center [362, 146] width 45 height 11
click at [421, 150] on select "0 + 1 % + 2 % + 3 % + 4 % + 5 % + 6 % + 7 % + 8 % + 9 %" at bounding box center [414, 146] width 45 height 11
click at [406, 152] on select "0 + 1 % + 2 % + 3 % + 4 % + 5 % + 6 % + 7 % + 8 % + 9 %" at bounding box center [414, 146] width 45 height 11
click at [392, 146] on select "0 + 1 % + 2 % + 3 % + 4 % + 5 % + 6 % + 7 % + 8 % + 9 %" at bounding box center [414, 146] width 45 height 11
click at [404, 71] on button "Actions" at bounding box center [412, 68] width 47 height 12
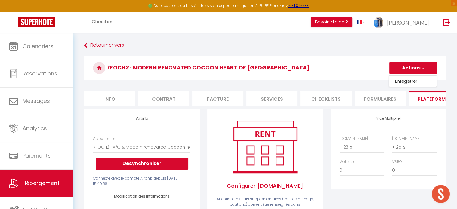
click at [412, 82] on link "Enregistrer" at bounding box center [412, 81] width 47 height 8
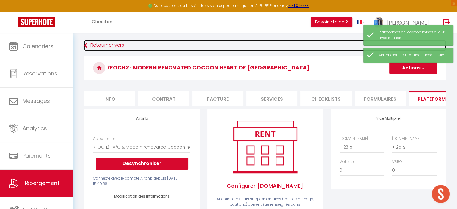
click at [94, 43] on link "Retourner vers" at bounding box center [265, 45] width 362 height 11
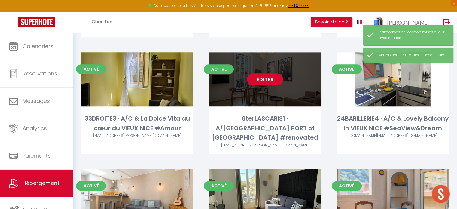
scroll to position [571, 0]
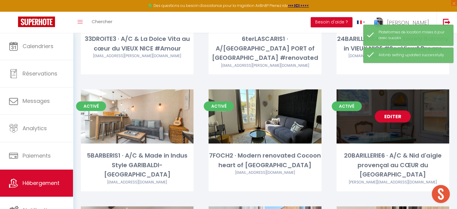
click at [400, 110] on link "Editer" at bounding box center [393, 116] width 36 height 12
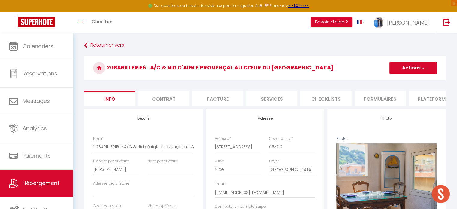
click at [428, 96] on li "Plateformes" at bounding box center [434, 98] width 51 height 15
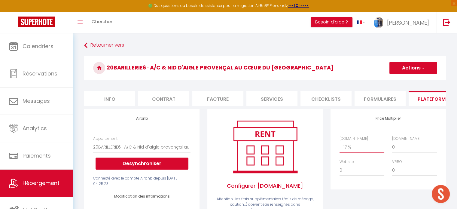
click at [356, 151] on select "0 + 1 % + 2 % + 3 % + 4 % + 5 % + 6 % + 7 % + 8 % + 9 %" at bounding box center [362, 146] width 45 height 11
click at [340, 146] on select "0 + 1 % + 2 % + 3 % + 4 % + 5 % + 6 % + 7 % + 8 % + 9 %" at bounding box center [362, 146] width 45 height 11
click at [403, 152] on select "0 + 1 % + 2 % + 3 % + 4 % + 5 % + 6 % + 7 % + 8 % + 9 %" at bounding box center [414, 146] width 45 height 11
click at [392, 146] on select "0 + 1 % + 2 % + 3 % + 4 % + 5 % + 6 % + 7 % + 8 % + 9 %" at bounding box center [414, 146] width 45 height 11
click at [413, 66] on button "Actions" at bounding box center [412, 68] width 47 height 12
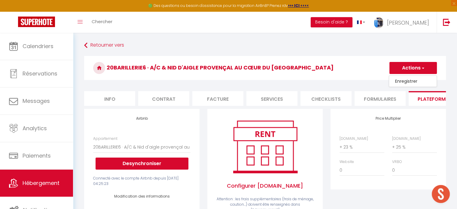
click at [410, 80] on link "Enregistrer" at bounding box center [412, 81] width 47 height 8
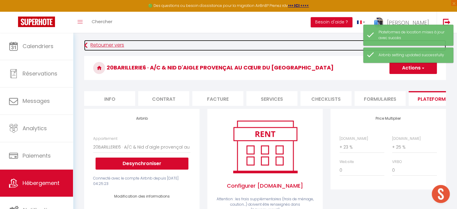
click at [111, 47] on link "Retourner vers" at bounding box center [265, 45] width 362 height 11
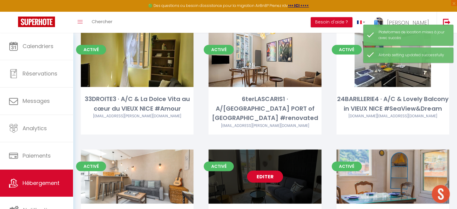
scroll to position [601, 0]
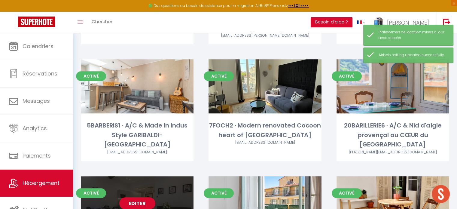
click at [134, 176] on div "Editer" at bounding box center [137, 203] width 113 height 54
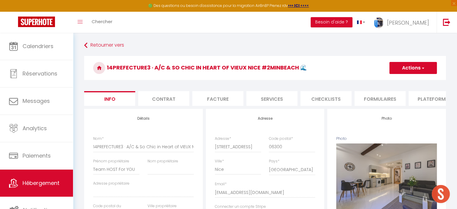
click at [423, 96] on li "Plateformes" at bounding box center [434, 98] width 51 height 15
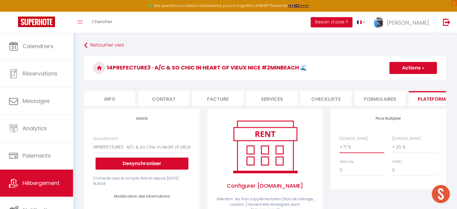
click at [346, 151] on select "0 + 1 % + 2 % + 3 % + 4 % + 5 % + 6 % + 7 % + 8 % + 9 %" at bounding box center [362, 146] width 45 height 11
select select "6417-43827384"
select select "EUR"
select select
select select "+ 23 %"
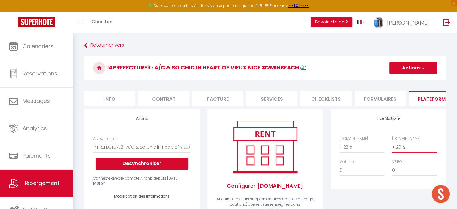
click at [406, 146] on select "0 + 1 % + 2 % + 3 % + 4 % + 5 % + 6 % + 7 % + 8 % + 9 %" at bounding box center [414, 146] width 45 height 11
select select "+ 25 %"
click at [392, 146] on select "0 + 1 % + 2 % + 3 % + 4 % + 5 % + 6 % + 7 % + 8 % + 9 %" at bounding box center [414, 146] width 45 height 11
select select
click at [419, 70] on button "Actions" at bounding box center [412, 68] width 47 height 12
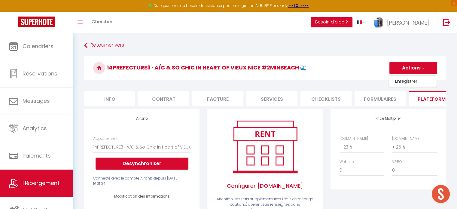
click at [415, 80] on link "Enregistrer" at bounding box center [412, 81] width 47 height 8
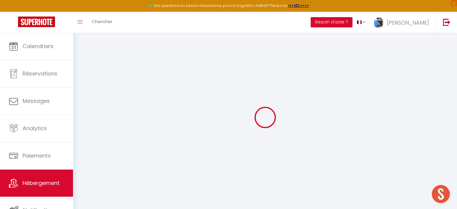
select select "EUR"
select select
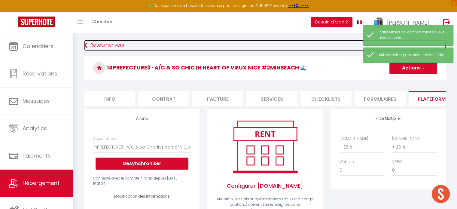
click at [107, 43] on link "Retourner vers" at bounding box center [265, 45] width 362 height 11
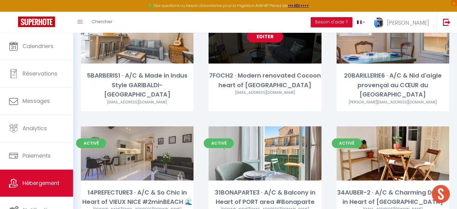
scroll to position [661, 0]
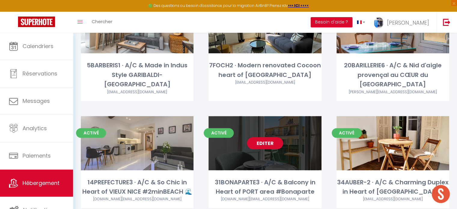
click at [267, 137] on link "Editer" at bounding box center [265, 143] width 36 height 12
click at [269, 137] on link "Editer" at bounding box center [265, 143] width 36 height 12
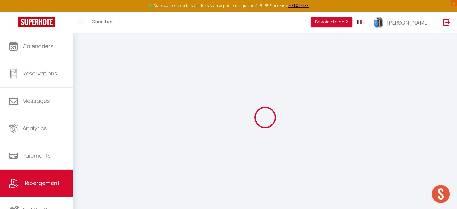
select select
checkbox input "false"
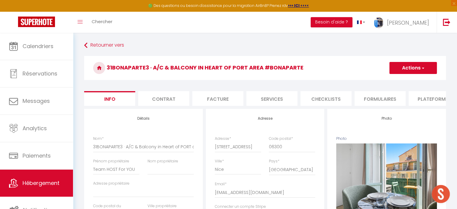
select select
checkbox input "false"
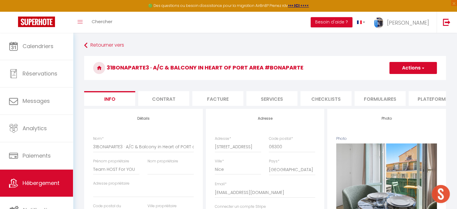
click at [421, 93] on li "Plateformes" at bounding box center [434, 98] width 51 height 15
select select
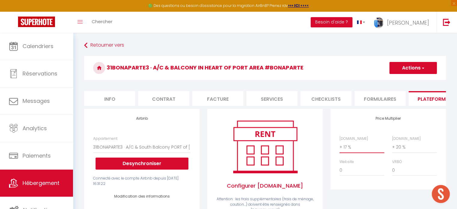
drag, startPoint x: 363, startPoint y: 151, endPoint x: 363, endPoint y: 146, distance: 4.2
click at [363, 151] on select "0 + 1 % + 2 % + 3 % + 4 % + 5 % + 6 % + 7 % + 8 % + 9 %" at bounding box center [362, 146] width 45 height 11
select select "+ 23 %"
click at [340, 146] on select "0 + 1 % + 2 % + 3 % + 4 % + 5 % + 6 % + 7 % + 8 % + 9 %" at bounding box center [362, 146] width 45 height 11
select select
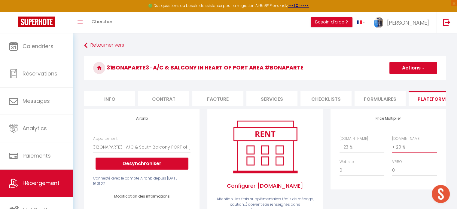
click at [408, 153] on select "0 + 1 % + 2 % + 3 % + 4 % + 5 % + 6 % + 7 % + 8 % + 9 %" at bounding box center [414, 146] width 45 height 11
select select "+ 25 %"
click at [392, 146] on select "0 + 1 % + 2 % + 3 % + 4 % + 5 % + 6 % + 7 % + 8 % + 9 %" at bounding box center [414, 146] width 45 height 11
select select
click at [407, 73] on button "Actions" at bounding box center [412, 68] width 47 height 12
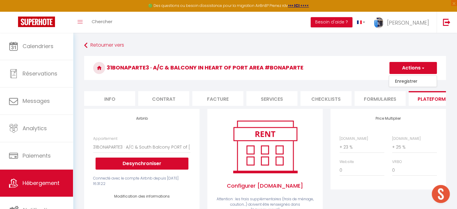
click at [408, 81] on link "Enregistrer" at bounding box center [412, 81] width 47 height 8
select select "EUR"
select select
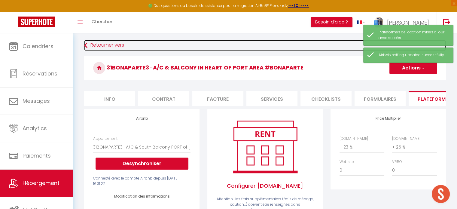
click at [108, 44] on link "Retourner vers" at bounding box center [265, 45] width 362 height 11
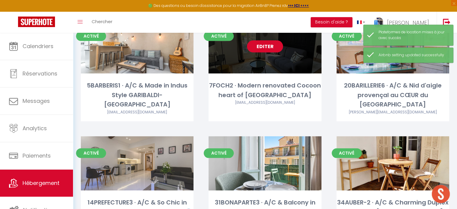
scroll to position [691, 0]
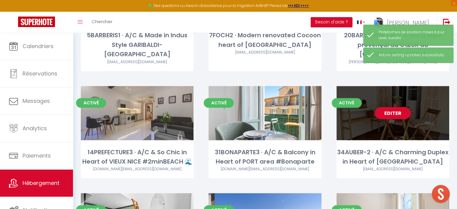
click at [396, 107] on link "Editer" at bounding box center [393, 113] width 36 height 12
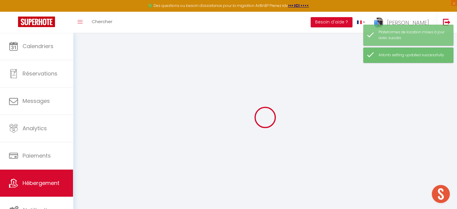
select select "+ 17 %"
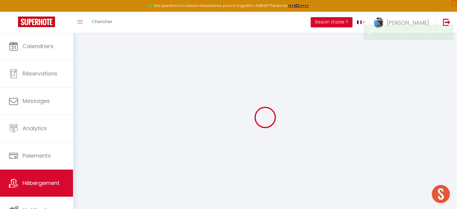
select select
checkbox input "false"
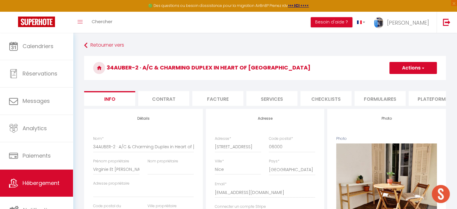
select select
checkbox input "false"
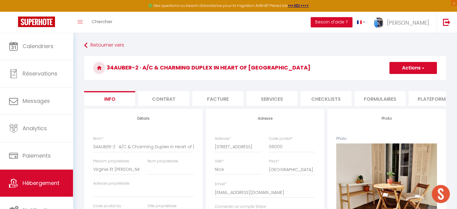
select select "well_reviewed_guests"
select select "EUR"
select select
select select "14437-917300117325770043"
click at [421, 99] on li "Plateformes" at bounding box center [434, 98] width 51 height 15
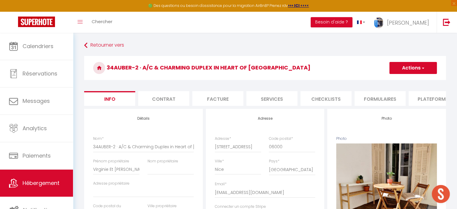
select select
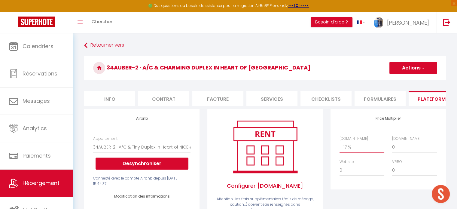
click at [355, 148] on select "0 + 1 % + 2 % + 3 % + 4 % + 5 % + 6 % + 7 % + 8 % + 9 %" at bounding box center [362, 146] width 45 height 11
select select "+ 23 %"
click at [340, 146] on select "0 + 1 % + 2 % + 3 % + 4 % + 5 % + 6 % + 7 % + 8 % + 9 %" at bounding box center [362, 146] width 45 height 11
select select
click at [408, 151] on select "0 + 1 % + 2 % + 3 % + 4 % + 5 % + 6 % + 7 % + 8 % + 9 %" at bounding box center [414, 146] width 45 height 11
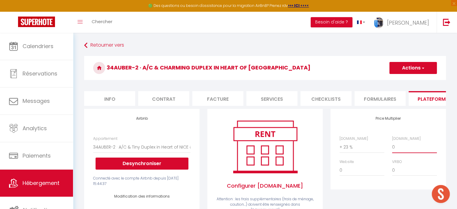
select select "+ 25 %"
click at [392, 146] on select "0 + 1 % + 2 % + 3 % + 4 % + 5 % + 6 % + 7 % + 8 % + 9 %" at bounding box center [414, 146] width 45 height 11
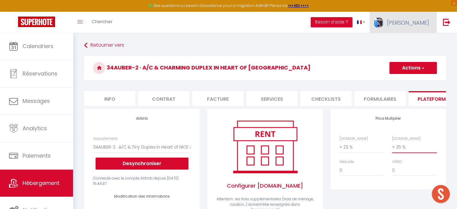
select select
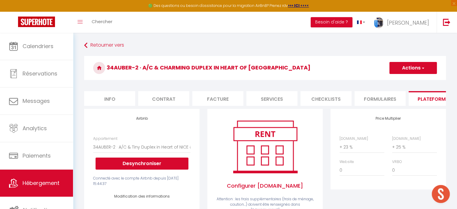
click at [424, 70] on span "button" at bounding box center [423, 68] width 4 height 6
click at [410, 80] on link "Enregistrer" at bounding box center [412, 81] width 47 height 8
select select "well_reviewed_guests"
select select "EUR"
select select
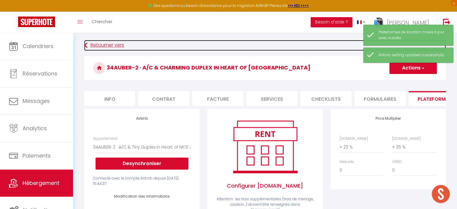
click at [106, 45] on link "Retourner vers" at bounding box center [265, 45] width 362 height 11
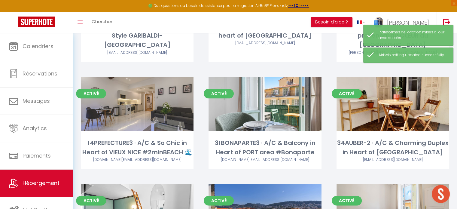
scroll to position [781, 0]
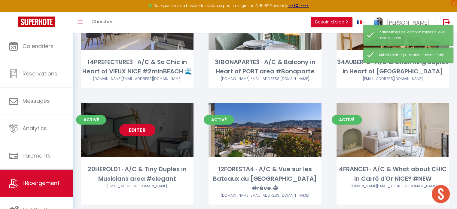
click at [139, 124] on link "Editer" at bounding box center [137, 130] width 36 height 12
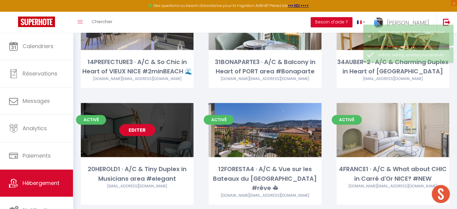
click at [136, 124] on link "Editer" at bounding box center [137, 130] width 36 height 12
select select "3"
select select "2"
select select "1"
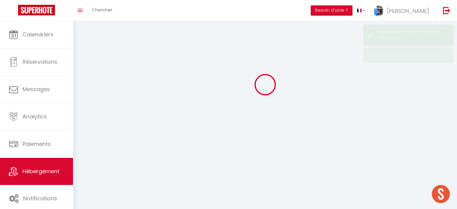
select select
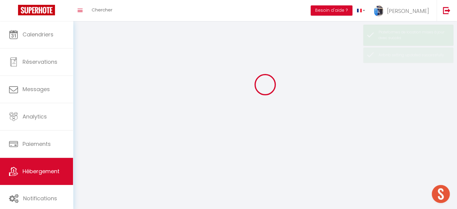
select select
checkbox input "false"
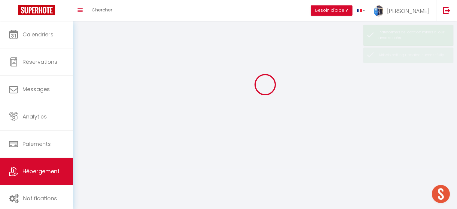
checkbox input "false"
select select
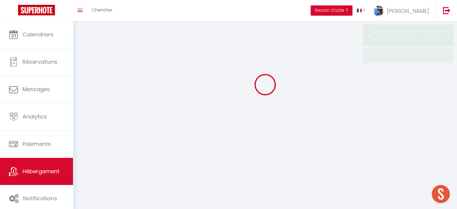
select select
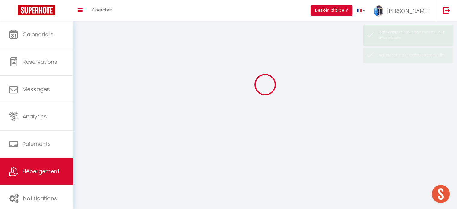
checkbox input "false"
select select
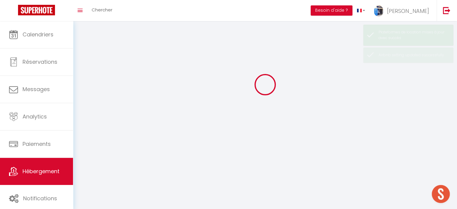
select select
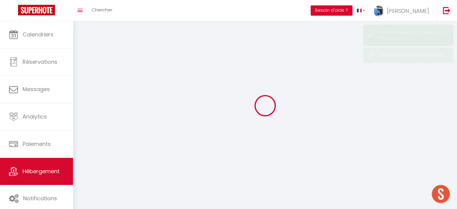
select select
checkbox input "false"
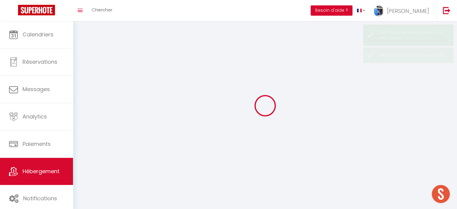
checkbox input "false"
select select
select select "28"
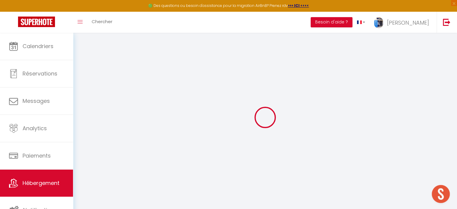
select select
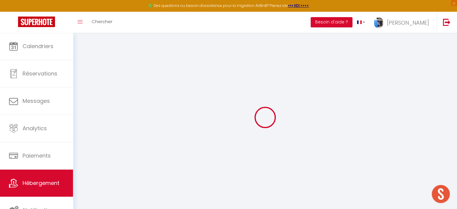
select select
checkbox input "false"
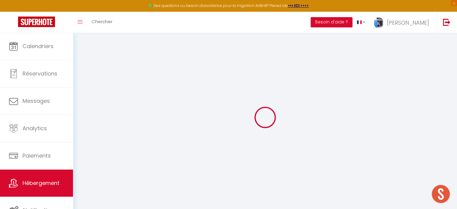
select select
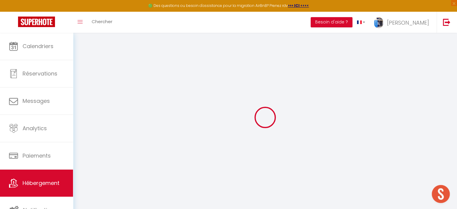
select select
checkbox input "false"
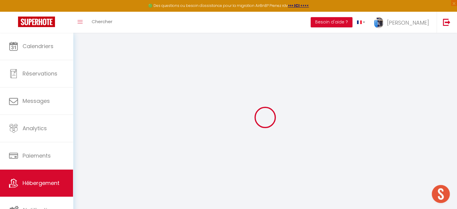
checkbox input "false"
select select
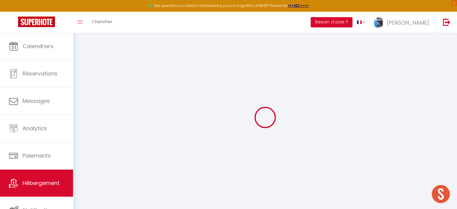
select select
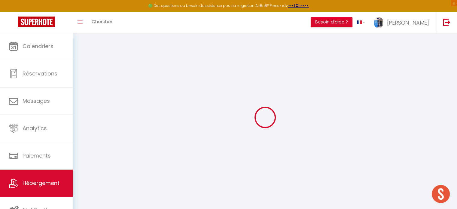
checkbox input "false"
select select
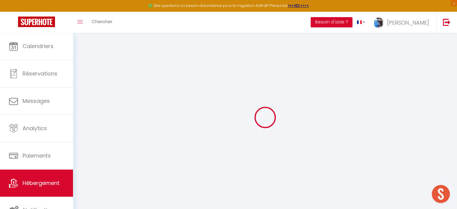
select select
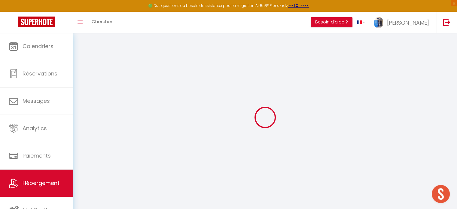
select select
checkbox input "false"
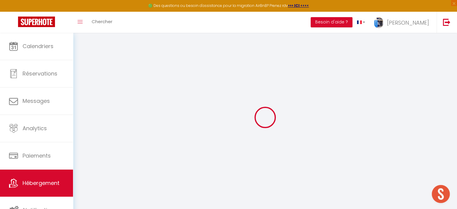
checkbox input "false"
select select
type input "20HEROLD1 · A/C & Tiny Duplex in Musicians area #elegant"
type input "Virginie"
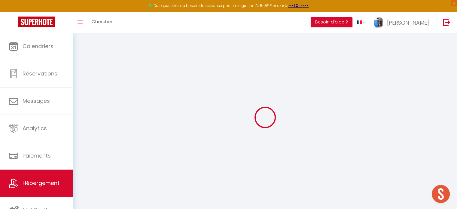
select select "2"
select select "0"
type input "90"
type input "30"
select select
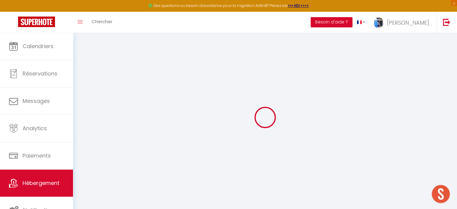
select select
type input "20 Rue Hérold"
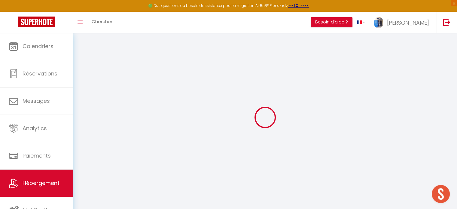
type input "06000"
type input "Nice"
type input "[EMAIL_ADDRESS][DOMAIN_NAME]"
select select
checkbox input "false"
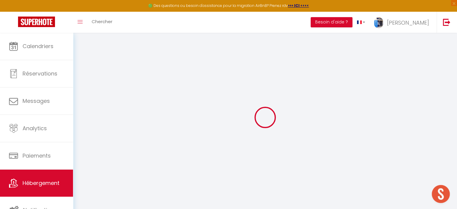
checkbox input "false"
type input "0"
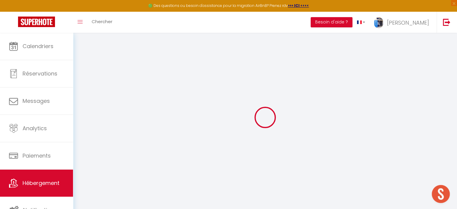
type input "0"
select select
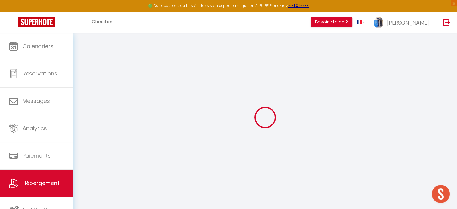
select select
checkbox input "false"
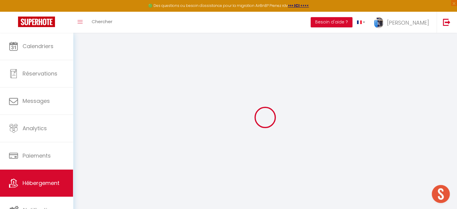
checkbox input "false"
select select
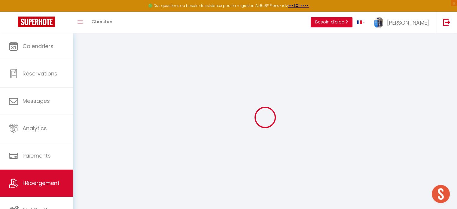
select select
checkbox input "false"
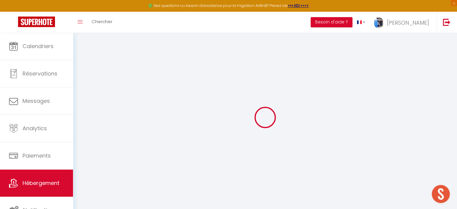
checkbox input "false"
select select
checkbox input "false"
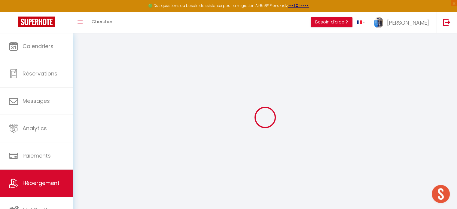
checkbox input "false"
select select "+ 17 %"
select select
checkbox input "false"
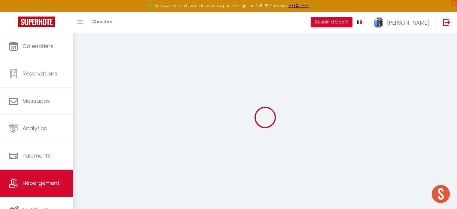
checkbox input "false"
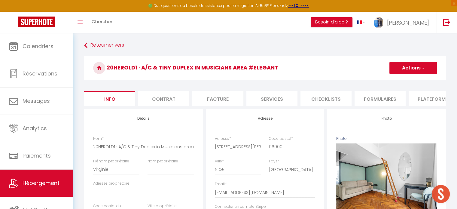
click at [413, 69] on button "Actions" at bounding box center [412, 68] width 47 height 12
select select
checkbox input "false"
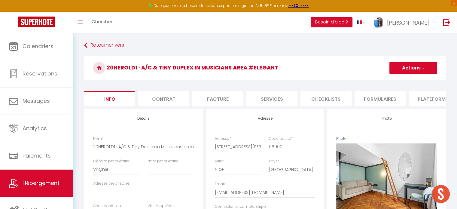
checkbox input "false"
select select "EUR"
click at [417, 63] on button "Actions" at bounding box center [412, 68] width 47 height 12
click at [428, 97] on li "Plateformes" at bounding box center [434, 98] width 51 height 15
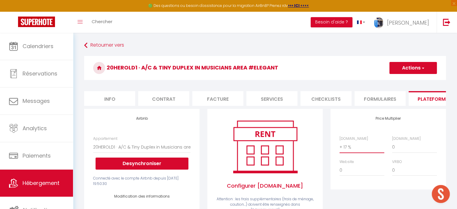
drag, startPoint x: 352, startPoint y: 155, endPoint x: 353, endPoint y: 146, distance: 9.1
click at [352, 153] on select "0 + 1 % + 2 % + 3 % + 4 % + 5 % + 6 % + 7 % + 8 % + 9 %" at bounding box center [362, 146] width 45 height 11
click at [340, 146] on select "0 + 1 % + 2 % + 3 % + 4 % + 5 % + 6 % + 7 % + 8 % + 9 %" at bounding box center [362, 146] width 45 height 11
click at [411, 161] on div "[DOMAIN_NAME] 0 + 1 % + 2 % + 3 % + 4 % + 5 % + 6 % + 7 % + 8 %" at bounding box center [388, 159] width 105 height 46
click at [409, 153] on select "0 + 1 % + 2 % + 3 % + 4 % + 5 % + 6 % + 7 % + 8 % + 9 %" at bounding box center [414, 146] width 45 height 11
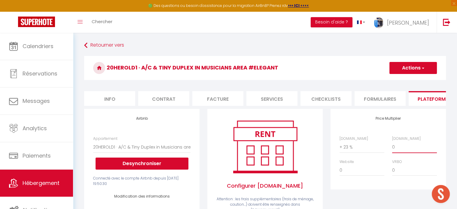
click at [392, 146] on select "0 + 1 % + 2 % + 3 % + 4 % + 5 % + 6 % + 7 % + 8 % + 9 %" at bounding box center [414, 146] width 45 height 11
click at [413, 71] on button "Actions" at bounding box center [412, 68] width 47 height 12
click at [407, 79] on link "Enregistrer" at bounding box center [412, 81] width 47 height 8
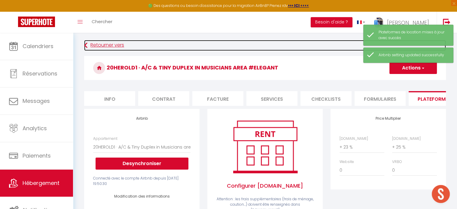
click at [112, 44] on link "Retourner vers" at bounding box center [265, 45] width 362 height 11
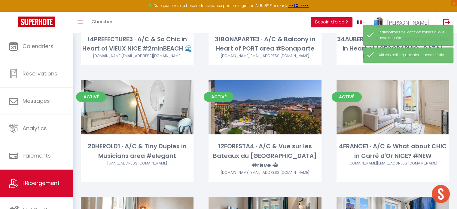
scroll to position [811, 0]
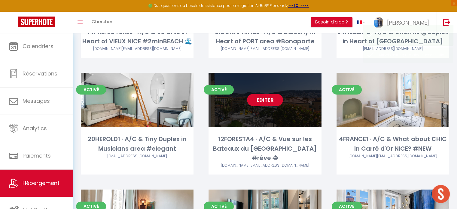
click at [264, 94] on link "Editer" at bounding box center [265, 100] width 36 height 12
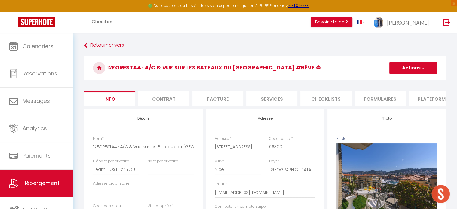
click at [426, 94] on li "Plateformes" at bounding box center [434, 98] width 51 height 15
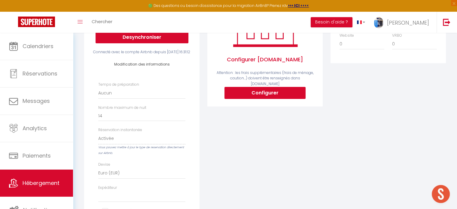
scroll to position [60, 0]
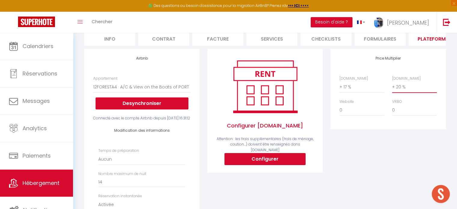
click at [395, 90] on select "0 + 1 % + 2 % + 3 % + 4 % + 5 % + 6 % + 7 % + 8 % + 9 %" at bounding box center [414, 86] width 45 height 11
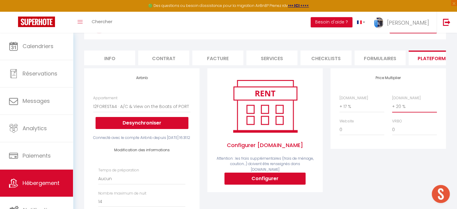
scroll to position [0, 0]
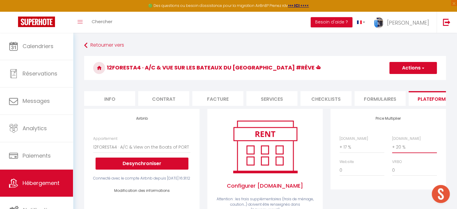
drag, startPoint x: 407, startPoint y: 151, endPoint x: 407, endPoint y: 146, distance: 4.8
click at [407, 151] on select "0 + 1 % + 2 % + 3 % + 4 % + 5 % + 6 % + 7 % + 8 % + 9 %" at bounding box center [414, 146] width 45 height 11
click at [392, 146] on select "0 + 1 % + 2 % + 3 % + 4 % + 5 % + 6 % + 7 % + 8 % + 9 %" at bounding box center [414, 146] width 45 height 11
click at [346, 152] on select "0 + 1 % + 2 % + 3 % + 4 % + 5 % + 6 % + 7 % + 8 % + 9 %" at bounding box center [362, 146] width 45 height 11
click at [340, 146] on select "0 + 1 % + 2 % + 3 % + 4 % + 5 % + 6 % + 7 % + 8 % + 9 %" at bounding box center [362, 146] width 45 height 11
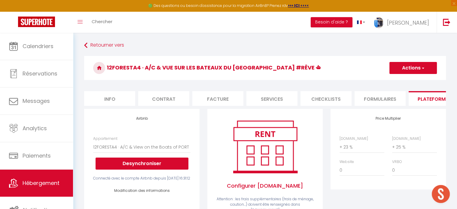
click at [403, 70] on button "Actions" at bounding box center [412, 68] width 47 height 12
click at [413, 81] on link "Enregistrer" at bounding box center [412, 81] width 47 height 8
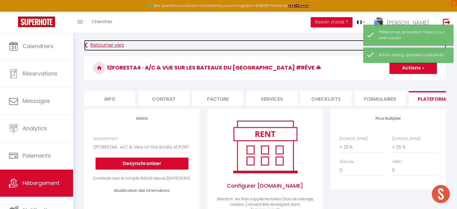
click at [117, 44] on link "Retourner vers" at bounding box center [265, 45] width 362 height 11
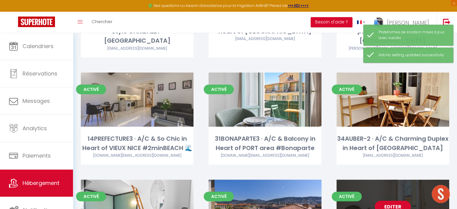
scroll to position [751, 0]
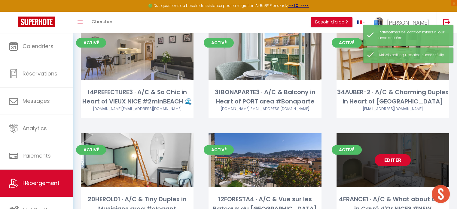
click at [391, 154] on link "Editer" at bounding box center [393, 160] width 36 height 12
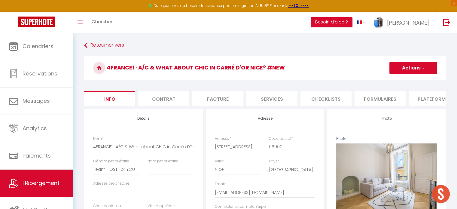
click at [429, 98] on li "Plateformes" at bounding box center [434, 98] width 51 height 15
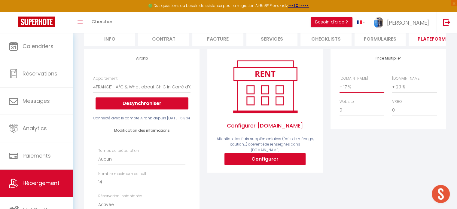
click at [350, 91] on select "0 + 1 % + 2 % + 3 % + 4 % + 5 % + 6 % + 7 % + 8 % + 9 %" at bounding box center [362, 86] width 45 height 11
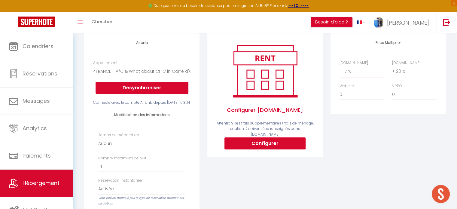
scroll to position [90, 0]
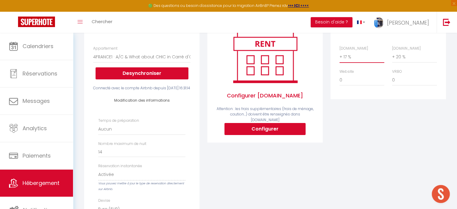
click at [345, 63] on select "0 + 1 % + 2 % + 3 % + 4 % + 5 % + 6 % + 7 % + 8 % + 9 %" at bounding box center [362, 56] width 45 height 11
click at [340, 56] on select "0 + 1 % + 2 % + 3 % + 4 % + 5 % + 6 % + 7 % + 8 % + 9 %" at bounding box center [362, 56] width 45 height 11
click at [397, 62] on select "0 + 1 % + 2 % + 3 % + 4 % + 5 % + 6 % + 7 % + 8 % + 9 %" at bounding box center [414, 56] width 45 height 11
click at [392, 56] on select "0 + 1 % + 2 % + 3 % + 4 % + 5 % + 6 % + 7 % + 8 % + 9 %" at bounding box center [414, 56] width 45 height 11
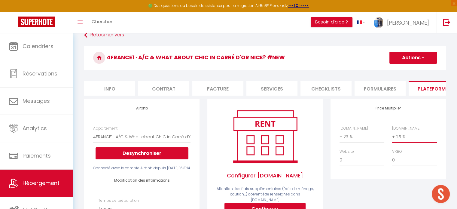
scroll to position [0, 0]
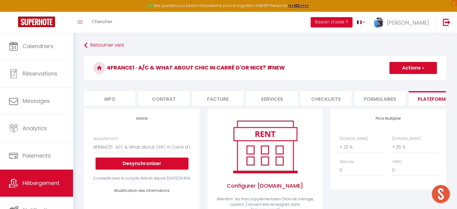
click at [410, 67] on button "Actions" at bounding box center [412, 68] width 47 height 12
click at [409, 80] on link "Enregistrer" at bounding box center [412, 81] width 47 height 8
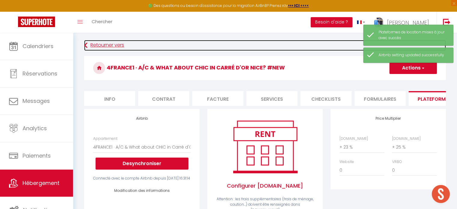
click at [114, 47] on link "Retourner vers" at bounding box center [265, 45] width 362 height 11
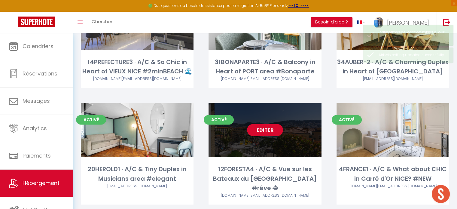
scroll to position [871, 0]
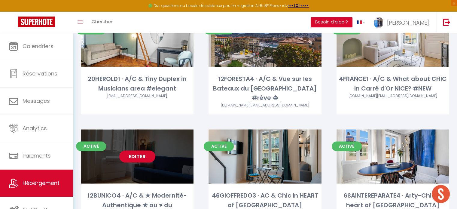
click at [130, 150] on link "Editer" at bounding box center [137, 156] width 36 height 12
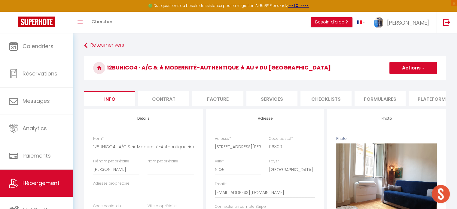
click at [428, 106] on ul "Info Contrat Facture Services Checklists Formulaires Plateformes Paramètres web…" at bounding box center [265, 98] width 362 height 15
click at [425, 98] on li "Plateformes" at bounding box center [434, 98] width 51 height 15
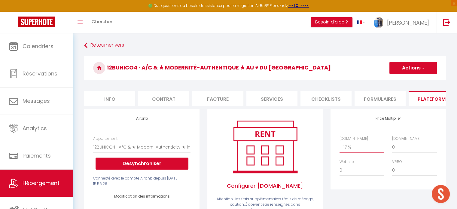
click at [349, 153] on select "0 + 1 % + 2 % + 3 % + 4 % + 5 % + 6 % + 7 % + 8 % + 9 %" at bounding box center [362, 146] width 45 height 11
click at [340, 146] on select "0 + 1 % + 2 % + 3 % + 4 % + 5 % + 6 % + 7 % + 8 % + 9 %" at bounding box center [362, 146] width 45 height 11
click at [420, 149] on select "0 + 1 % + 2 % + 3 % + 4 % + 5 % + 6 % + 7 % + 8 % + 9 %" at bounding box center [414, 146] width 45 height 11
click at [392, 146] on select "0 + 1 % + 2 % + 3 % + 4 % + 5 % + 6 % + 7 % + 8 % + 9 %" at bounding box center [414, 146] width 45 height 11
click at [412, 70] on button "Actions" at bounding box center [412, 68] width 47 height 12
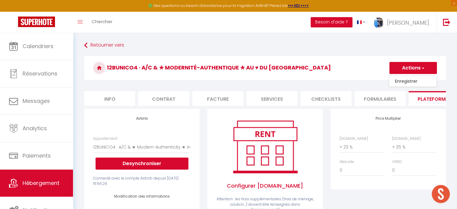
click at [411, 83] on link "Enregistrer" at bounding box center [412, 81] width 47 height 8
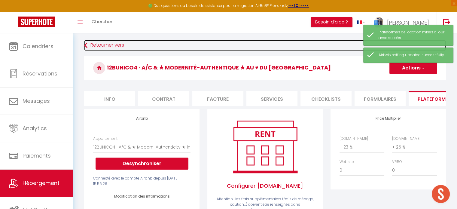
click at [116, 44] on link "Retourner vers" at bounding box center [265, 45] width 362 height 11
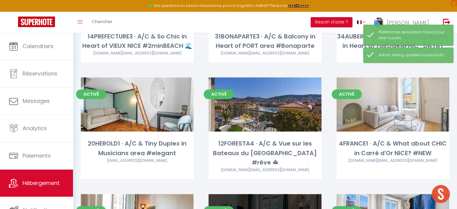
scroll to position [902, 0]
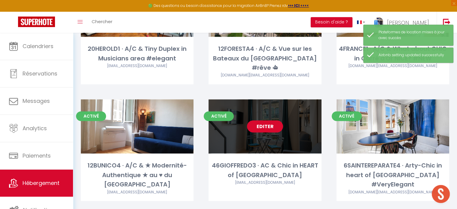
click at [266, 120] on link "Editer" at bounding box center [265, 126] width 36 height 12
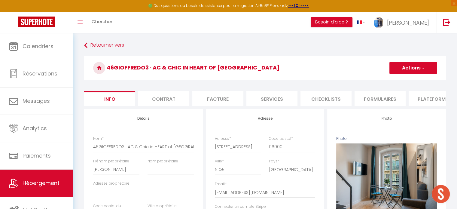
click at [434, 95] on li "Plateformes" at bounding box center [434, 98] width 51 height 15
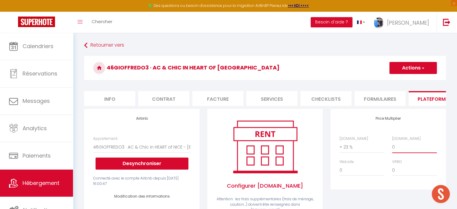
click at [400, 151] on select "0 + 1 % + 2 % + 3 % + 4 % + 5 % + 6 % + 7 % + 8 % + 9 %" at bounding box center [414, 146] width 45 height 11
click at [392, 146] on select "0 + 1 % + 2 % + 3 % + 4 % + 5 % + 6 % + 7 % + 8 % + 9 %" at bounding box center [414, 146] width 45 height 11
click at [410, 67] on button "Actions" at bounding box center [412, 68] width 47 height 12
click at [410, 81] on link "Enregistrer" at bounding box center [412, 81] width 47 height 8
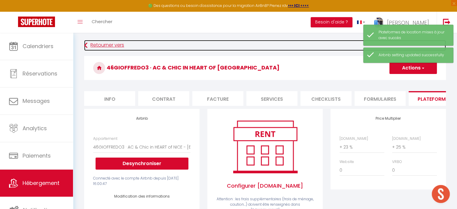
click at [102, 43] on link "Retourner vers" at bounding box center [265, 45] width 362 height 11
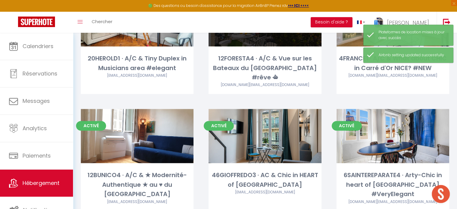
scroll to position [932, 0]
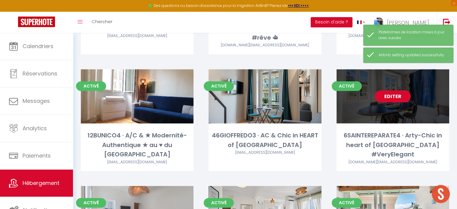
click at [347, 69] on div "Editer" at bounding box center [393, 96] width 113 height 54
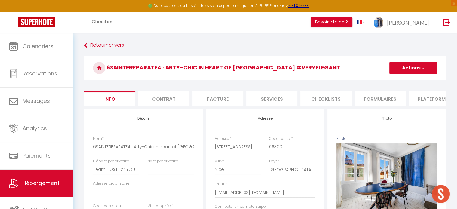
click at [417, 96] on li "Plateformes" at bounding box center [434, 98] width 51 height 15
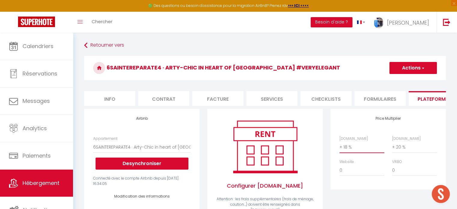
click at [352, 151] on select "0 + 1 % + 2 % + 3 % + 4 % + 5 % + 6 % + 7 % + 8 % + 9 %" at bounding box center [362, 146] width 45 height 11
click at [340, 146] on select "0 + 1 % + 2 % + 3 % + 4 % + 5 % + 6 % + 7 % + 8 % + 9 %" at bounding box center [362, 146] width 45 height 11
click at [401, 153] on select "0 + 1 % + 2 % + 3 % + 4 % + 5 % + 6 % + 7 % + 8 % + 9 %" at bounding box center [414, 146] width 45 height 11
click at [392, 146] on select "0 + 1 % + 2 % + 3 % + 4 % + 5 % + 6 % + 7 % + 8 % + 9 %" at bounding box center [414, 146] width 45 height 11
click at [415, 63] on button "Actions" at bounding box center [412, 68] width 47 height 12
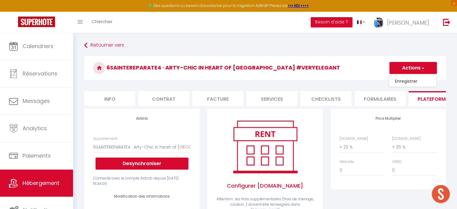
click at [410, 80] on link "Enregistrer" at bounding box center [412, 81] width 47 height 8
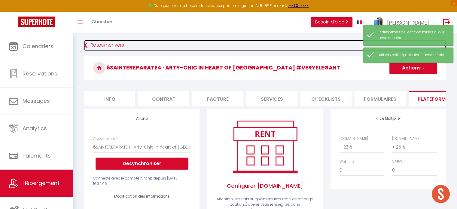
click at [106, 43] on link "Retourner vers" at bounding box center [265, 45] width 362 height 11
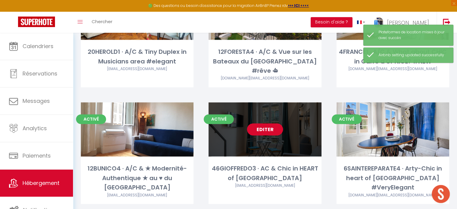
scroll to position [962, 0]
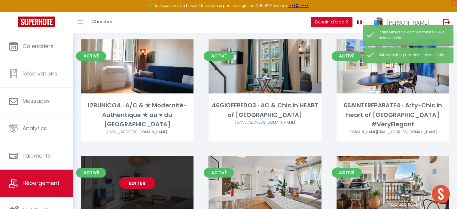
click at [138, 177] on link "Editer" at bounding box center [137, 183] width 36 height 12
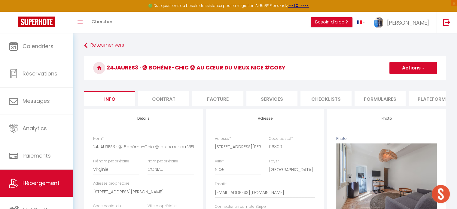
click at [424, 95] on li "Plateformes" at bounding box center [434, 98] width 51 height 15
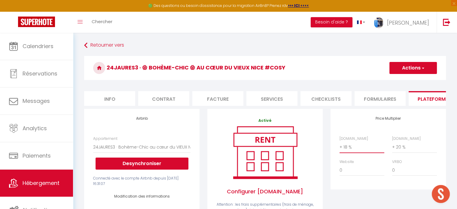
click at [347, 152] on select "0 + 1 % + 2 % + 3 % + 4 % + 5 % + 6 % + 7 % + 8 % + 9 %" at bounding box center [362, 146] width 45 height 11
click at [340, 146] on select "0 + 1 % + 2 % + 3 % + 4 % + 5 % + 6 % + 7 % + 8 % + 9 %" at bounding box center [362, 146] width 45 height 11
click at [406, 152] on select "0 + 1 % + 2 % + 3 % + 4 % + 5 % + 6 % + 7 % + 8 % + 9 %" at bounding box center [414, 146] width 45 height 11
click at [392, 146] on select "0 + 1 % + 2 % + 3 % + 4 % + 5 % + 6 % + 7 % + 8 % + 9 %" at bounding box center [414, 146] width 45 height 11
click at [418, 65] on button "Actions" at bounding box center [412, 68] width 47 height 12
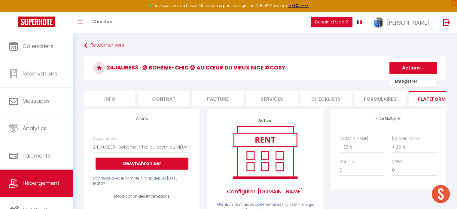
click at [413, 80] on link "Enregistrer" at bounding box center [412, 81] width 47 height 8
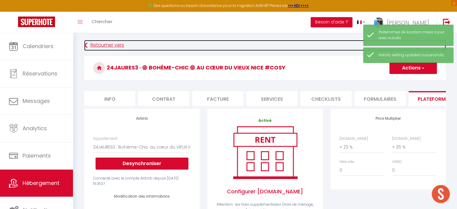
click at [108, 43] on link "Retourner vers" at bounding box center [265, 45] width 362 height 11
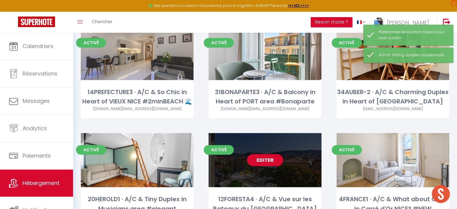
scroll to position [962, 0]
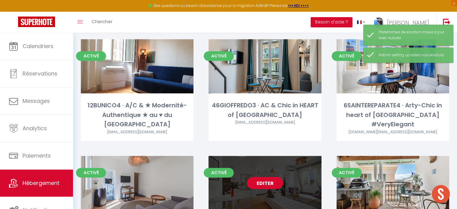
click at [272, 177] on link "Editer" at bounding box center [265, 183] width 36 height 12
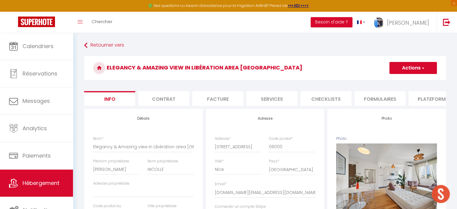
click at [431, 97] on li "Plateformes" at bounding box center [434, 98] width 51 height 15
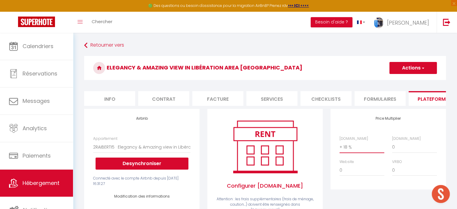
drag, startPoint x: 352, startPoint y: 150, endPoint x: 352, endPoint y: 146, distance: 3.6
click at [352, 150] on select "0 + 1 % + 2 % + 3 % + 4 % + 5 % + 6 % + 7 % + 8 % + 9 %" at bounding box center [362, 146] width 45 height 11
click at [340, 146] on select "0 + 1 % + 2 % + 3 % + 4 % + 5 % + 6 % + 7 % + 8 % + 9 %" at bounding box center [362, 146] width 45 height 11
click at [407, 148] on select "0 + 1 % + 2 % + 3 % + 4 % + 5 % + 6 % + 7 % + 8 % + 9 %" at bounding box center [414, 146] width 45 height 11
click at [392, 146] on select "0 + 1 % + 2 % + 3 % + 4 % + 5 % + 6 % + 7 % + 8 % + 9 %" at bounding box center [414, 146] width 45 height 11
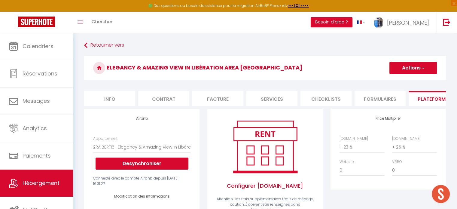
click at [412, 68] on button "Actions" at bounding box center [412, 68] width 47 height 12
click at [410, 80] on link "Enregistrer" at bounding box center [412, 81] width 47 height 8
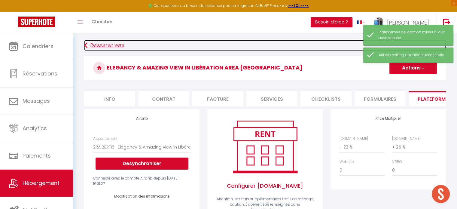
click at [108, 44] on link "Retourner vers" at bounding box center [265, 45] width 362 height 11
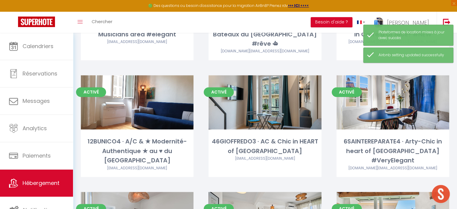
scroll to position [962, 0]
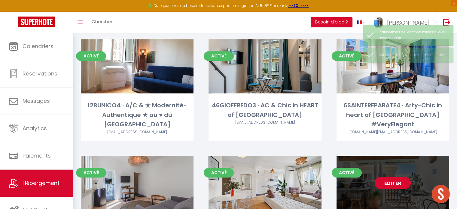
click at [392, 177] on link "Editer" at bounding box center [393, 183] width 36 height 12
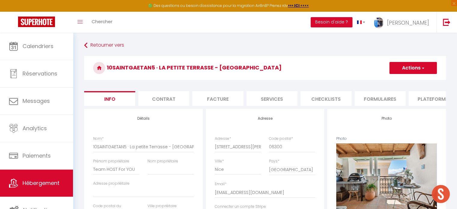
click at [409, 65] on button "Actions" at bounding box center [412, 68] width 47 height 12
click at [365, 56] on h3 "10SAINTGAETAN5 · La petite Terrasse - [GEOGRAPHIC_DATA]" at bounding box center [265, 68] width 362 height 24
click at [430, 98] on li "Plateformes" at bounding box center [434, 98] width 51 height 15
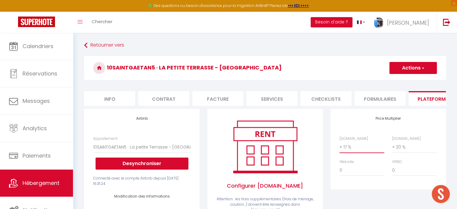
click at [357, 150] on select "0 + 1 % + 2 % + 3 % + 4 % + 5 % + 6 % + 7 % + 8 % + 9 %" at bounding box center [362, 146] width 45 height 11
click at [340, 146] on select "0 + 1 % + 2 % + 3 % + 4 % + 5 % + 6 % + 7 % + 8 % + 9 %" at bounding box center [362, 146] width 45 height 11
click at [407, 150] on select "0 + 1 % + 2 % + 3 % + 4 % + 5 % + 6 % + 7 % + 8 % + 9 %" at bounding box center [414, 146] width 45 height 11
click at [392, 146] on select "0 + 1 % + 2 % + 3 % + 4 % + 5 % + 6 % + 7 % + 8 % + 9 %" at bounding box center [414, 146] width 45 height 11
click at [407, 68] on button "Actions" at bounding box center [412, 68] width 47 height 12
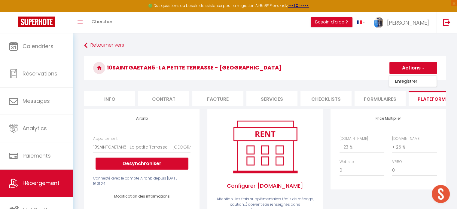
click at [408, 81] on link "Enregistrer" at bounding box center [412, 81] width 47 height 8
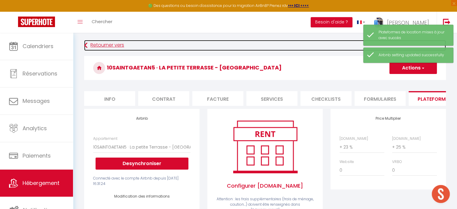
click at [108, 44] on link "Retourner vers" at bounding box center [265, 45] width 362 height 11
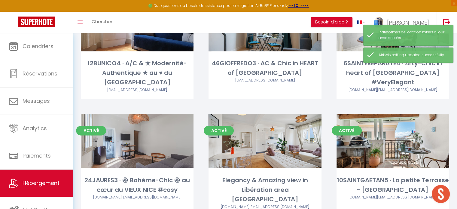
scroll to position [1052, 0]
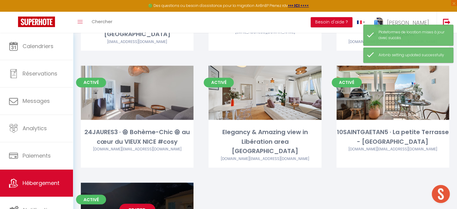
click at [137, 203] on link "Editer" at bounding box center [137, 209] width 36 height 12
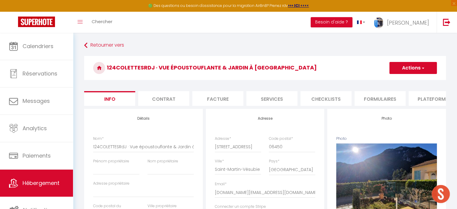
click at [423, 100] on li "Plateformes" at bounding box center [434, 98] width 51 height 15
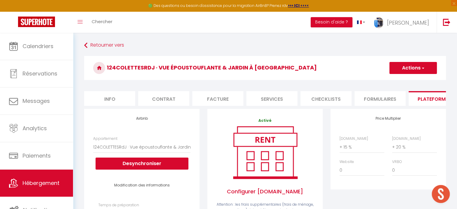
scroll to position [90, 0]
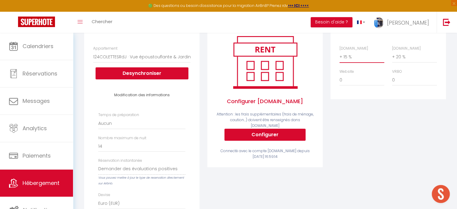
click at [349, 60] on select "0 + 1 % + 2 % + 3 % + 4 % + 5 % + 6 % + 7 % + 8 % + 9 %" at bounding box center [362, 56] width 45 height 11
click at [340, 56] on select "0 + 1 % + 2 % + 3 % + 4 % + 5 % + 6 % + 7 % + 8 % + 9 %" at bounding box center [362, 56] width 45 height 11
click at [406, 60] on select "0 + 1 % + 2 % + 3 % + 4 % + 5 % + 6 % + 7 % + 8 % + 9 %" at bounding box center [414, 56] width 45 height 11
click at [392, 56] on select "0 + 1 % + 2 % + 3 % + 4 % + 5 % + 6 % + 7 % + 8 % + 9 %" at bounding box center [414, 56] width 45 height 11
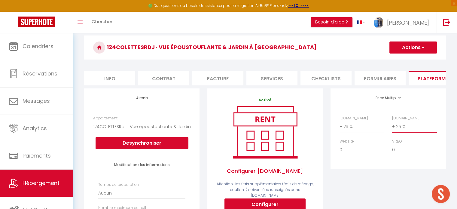
scroll to position [0, 0]
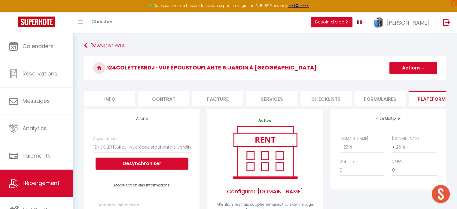
click at [420, 66] on button "Actions" at bounding box center [412, 68] width 47 height 12
click at [412, 82] on link "Enregistrer" at bounding box center [412, 81] width 47 height 8
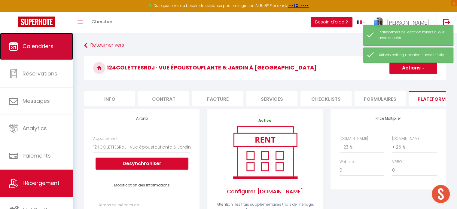
click at [35, 48] on span "Calendriers" at bounding box center [38, 46] width 31 height 8
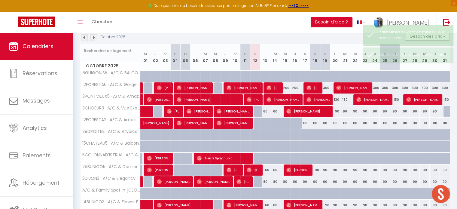
scroll to position [90, 0]
